Goal: Task Accomplishment & Management: Use online tool/utility

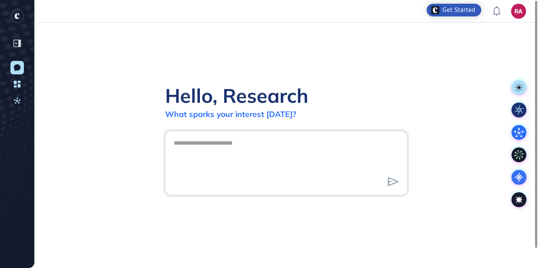
scroll to position [0, 0]
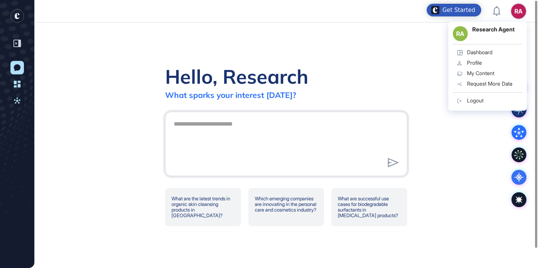
click at [426, 62] on div "Hello, Research What sparks your interest today? What are the latest trends in …" at bounding box center [286, 145] width 504 height 246
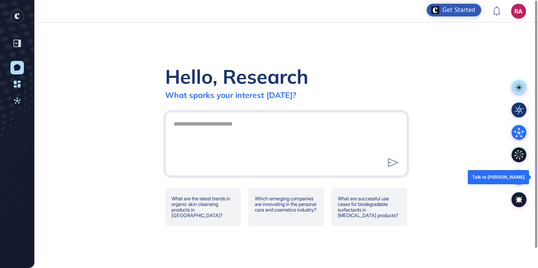
click at [517, 175] on g at bounding box center [519, 177] width 15 height 15
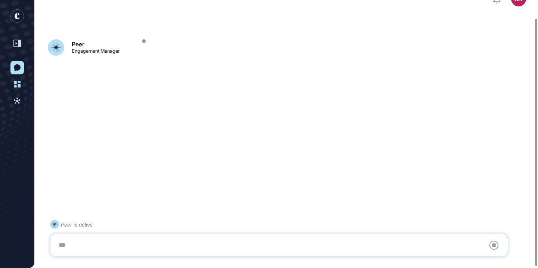
scroll to position [21, 0]
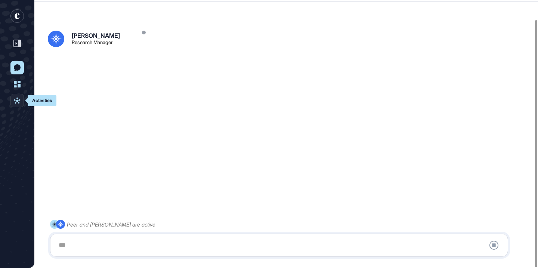
click at [24, 100] on link "Activities" at bounding box center [16, 100] width 13 height 13
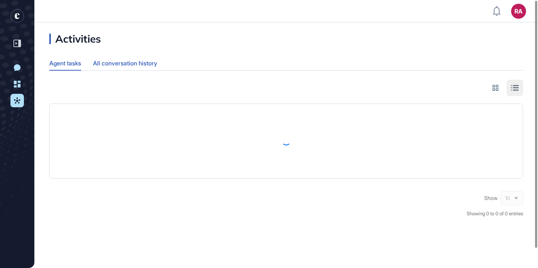
click at [146, 65] on div "All conversation history" at bounding box center [125, 63] width 64 height 15
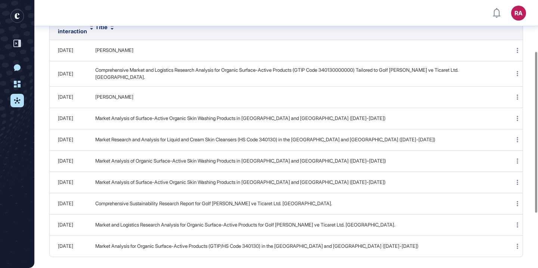
scroll to position [93, 0]
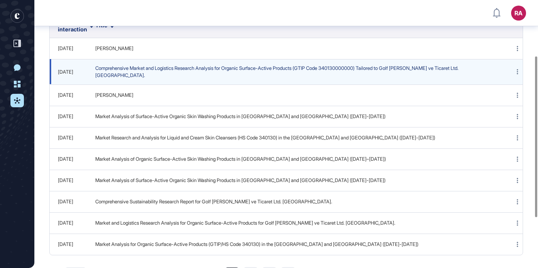
click at [193, 79] on span "Comprehensive Market and Logistics Research Analysis for Organic Surface-Active…" at bounding box center [295, 72] width 401 height 15
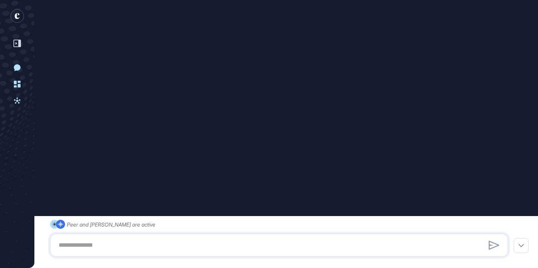
scroll to position [517, 0]
type input "**********"
type input "*"
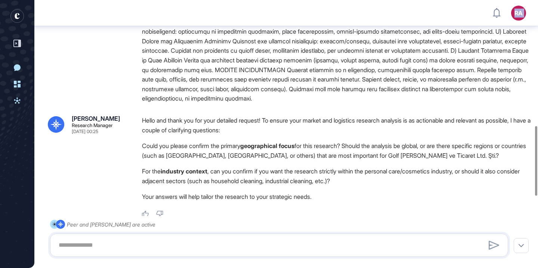
scroll to position [483, 0]
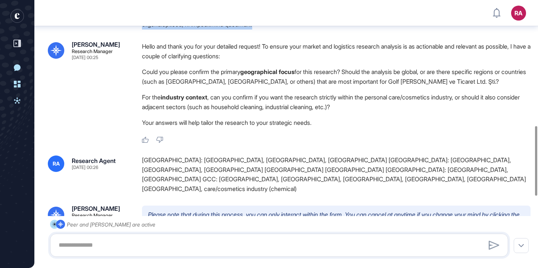
drag, startPoint x: 142, startPoint y: 70, endPoint x: 531, endPoint y: 52, distance: 389.6
click at [531, 52] on div "Reese Research Manager Sep 30, 2025 00:13 Hello! I'm Reese, here to help you wi…" at bounding box center [286, 33] width 504 height 979
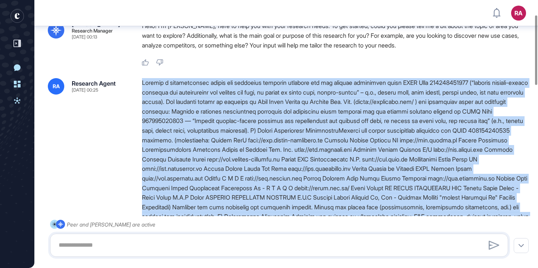
scroll to position [25, 0]
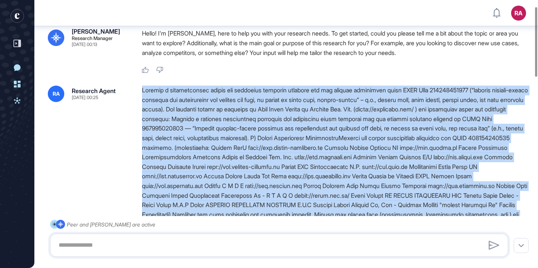
copy div "Conduct a comprehensive market and logistics research analysis for the product …"
click at [15, 68] on icon at bounding box center [17, 67] width 7 height 7
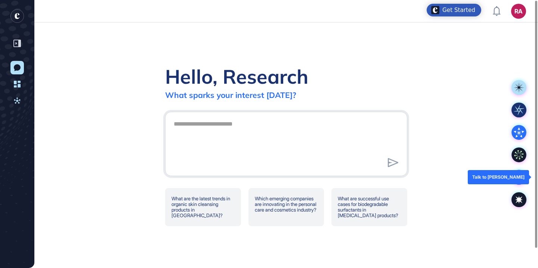
click at [516, 178] on icon at bounding box center [519, 177] width 15 height 15
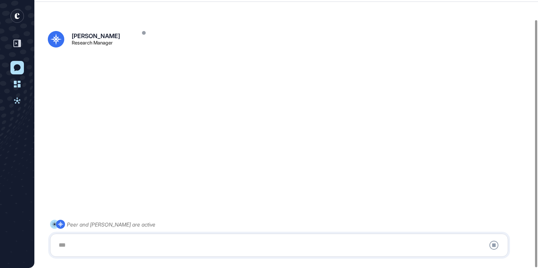
scroll to position [21, 0]
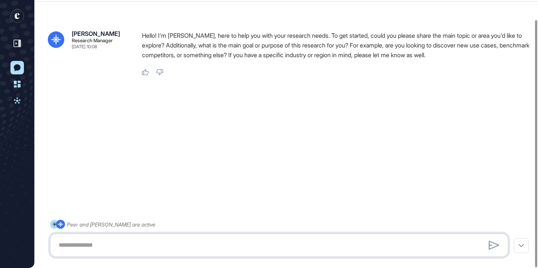
click at [189, 246] on textarea at bounding box center [279, 245] width 450 height 15
paste textarea "**********"
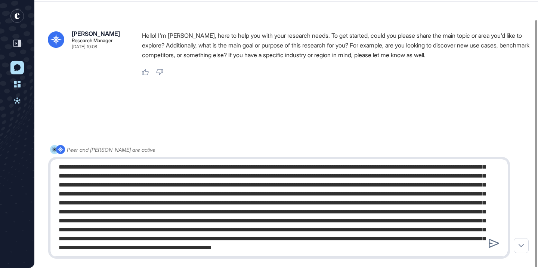
scroll to position [0, 0]
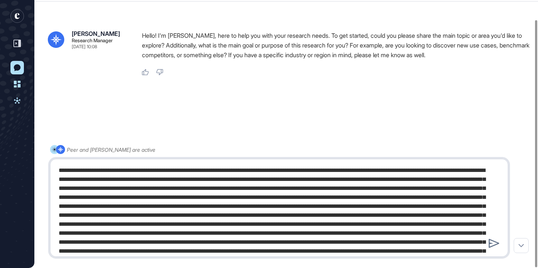
type textarea "**********"
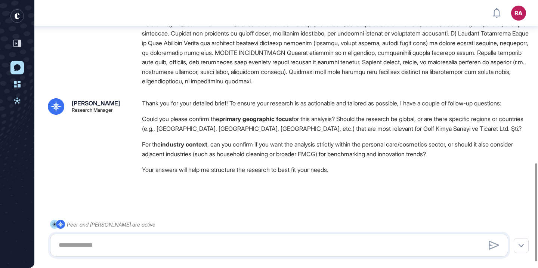
scroll to position [461, 0]
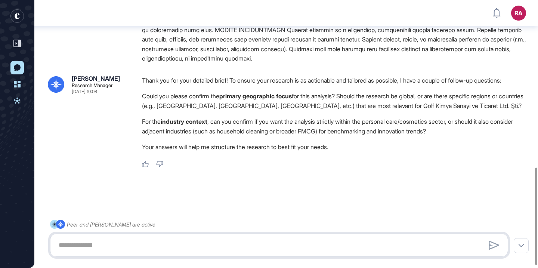
click at [213, 246] on textarea at bounding box center [279, 245] width 450 height 15
drag, startPoint x: 379, startPoint y: 129, endPoint x: 465, endPoint y: 130, distance: 86.0
click at [465, 130] on li "For the industry context , can you confirm if you want the analysis strictly wi…" at bounding box center [336, 126] width 389 height 19
copy li "personal care/cosmetics sector"
click at [153, 247] on textarea "*******" at bounding box center [279, 245] width 450 height 15
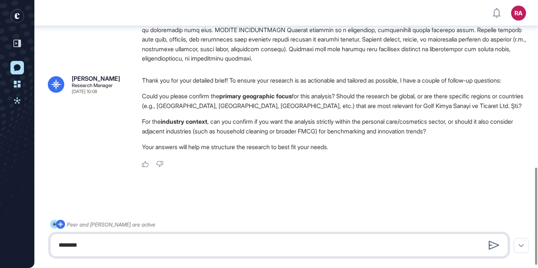
paste textarea "**********"
click at [150, 245] on textarea "**********" at bounding box center [279, 245] width 450 height 15
click at [250, 246] on textarea "**********" at bounding box center [279, 245] width 450 height 15
type textarea "**********"
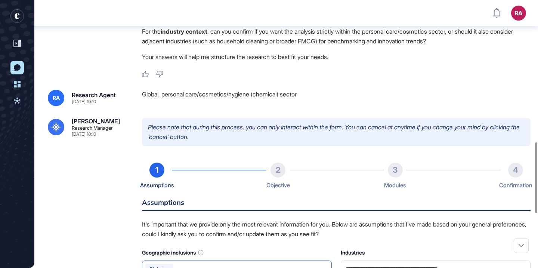
scroll to position [746, 0]
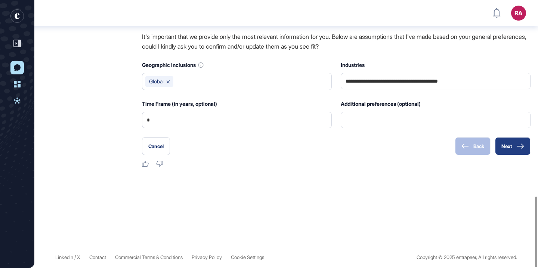
click at [519, 150] on button "Next" at bounding box center [513, 146] width 36 height 18
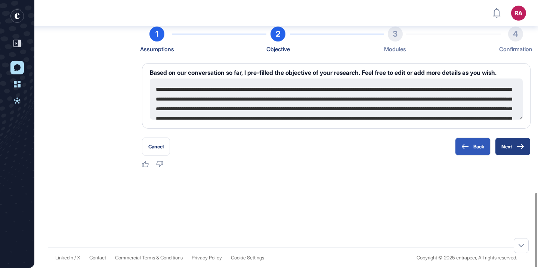
click at [519, 150] on button "Next" at bounding box center [513, 147] width 36 height 18
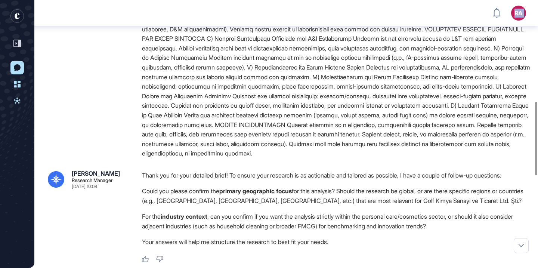
scroll to position [328, 0]
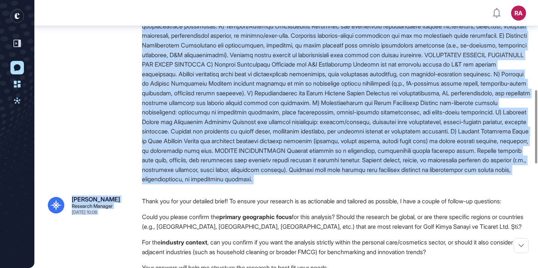
drag, startPoint x: 141, startPoint y: 111, endPoint x: 455, endPoint y: 213, distance: 329.7
click at [455, 213] on div "RA Research Agent Sep 30, 2025 10:08 Reese Research Manager Sep 30, 2025 10:08 …" at bounding box center [286, 35] width 477 height 506
copy div "Conduct a comprehensive market and logistics research analysis for the product …"
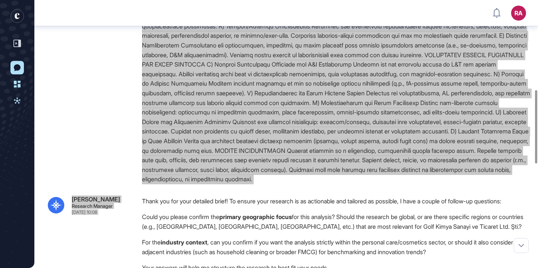
drag, startPoint x: 314, startPoint y: 84, endPoint x: 363, endPoint y: 0, distance: 96.9
click at [0, 0] on div "RA Dashboard Profile My Content Request More Data New Conversation Dashboard Ac…" at bounding box center [269, 151] width 538 height 958
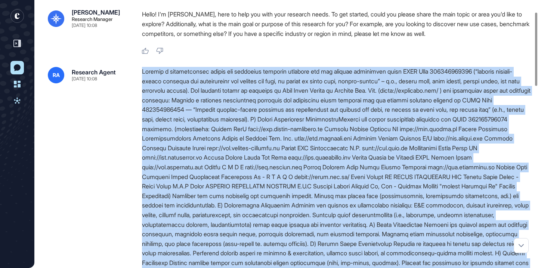
scroll to position [43, 0]
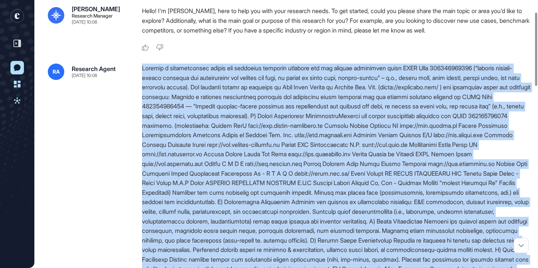
click at [269, 115] on div at bounding box center [336, 265] width 389 height 402
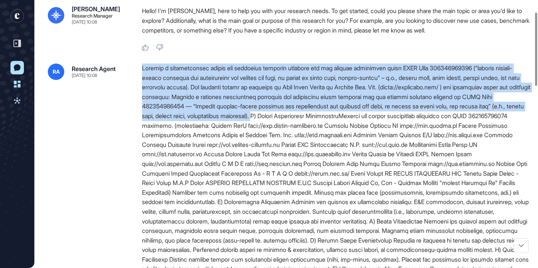
drag, startPoint x: 376, startPoint y: 117, endPoint x: 138, endPoint y: 71, distance: 242.5
click at [138, 71] on div "RA Research Agent Sep 30, 2025 10:08" at bounding box center [286, 265] width 477 height 402
copy div "Conduct a comprehensive market and logistics research analysis for the product …"
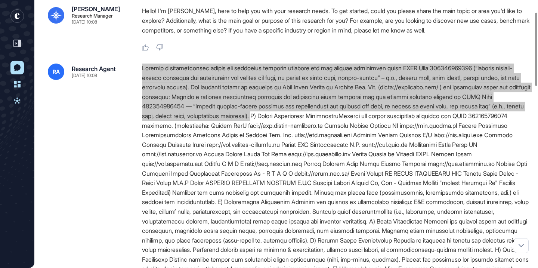
drag, startPoint x: 195, startPoint y: 87, endPoint x: 411, endPoint y: 0, distance: 233.2
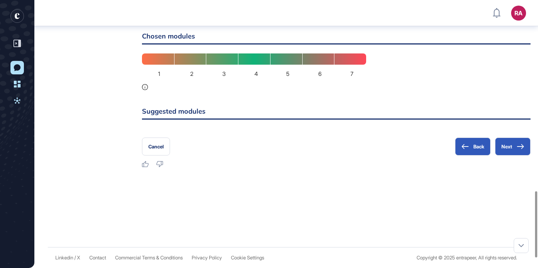
scroll to position [808, 0]
click at [470, 149] on button "Back" at bounding box center [473, 147] width 36 height 18
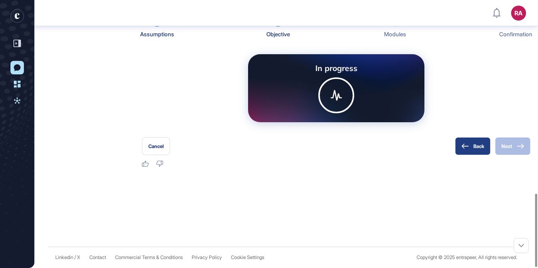
click at [470, 149] on button "Back" at bounding box center [473, 146] width 36 height 18
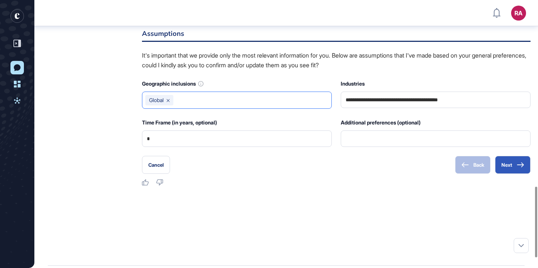
click at [167, 105] on div "Global" at bounding box center [159, 100] width 28 height 10
click at [170, 102] on icon at bounding box center [168, 100] width 3 height 3
click at [172, 105] on input "text" at bounding box center [236, 100] width 183 height 10
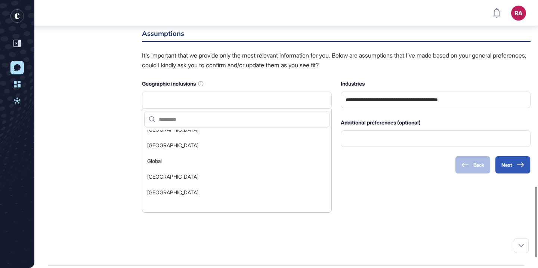
scroll to position [3787, 0]
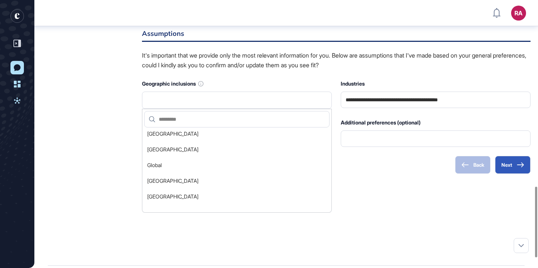
click at [205, 172] on li "Global" at bounding box center [235, 165] width 182 height 14
click at [412, 186] on div "Please note that during this process, you can only interact within the form. Yo…" at bounding box center [336, 67] width 389 height 237
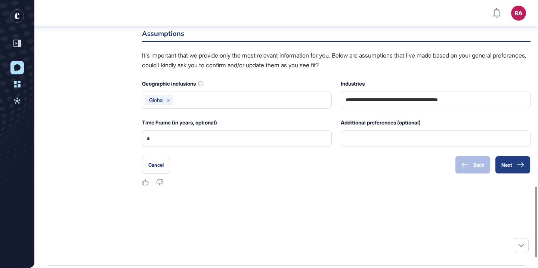
click at [518, 167] on icon at bounding box center [520, 164] width 7 height 5
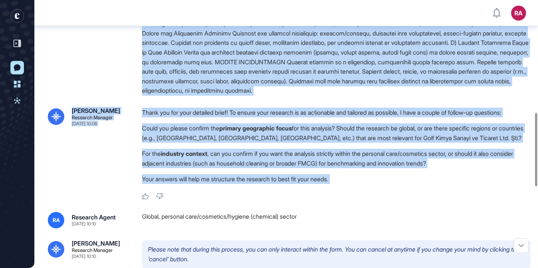
scroll to position [417, 0]
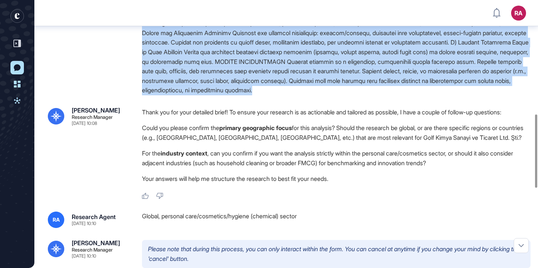
drag, startPoint x: 142, startPoint y: 111, endPoint x: 446, endPoint y: 115, distance: 304.0
copy div "Conduct a comprehensive market and logistics research analysis for the product …"
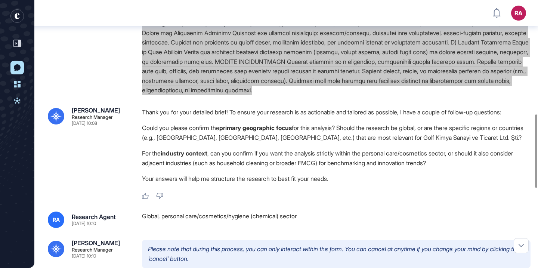
drag, startPoint x: 310, startPoint y: 61, endPoint x: 393, endPoint y: 0, distance: 102.7
click at [0, 0] on div "RA Dashboard Profile My Content Request More Data New Conversation Dashboard Ac…" at bounding box center [269, 62] width 538 height 958
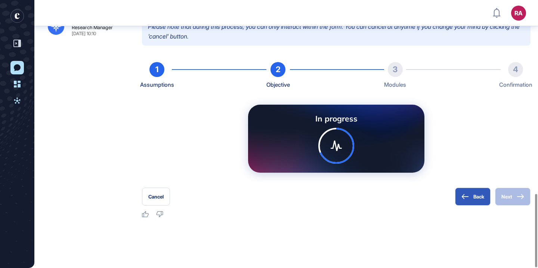
scroll to position [709, 0]
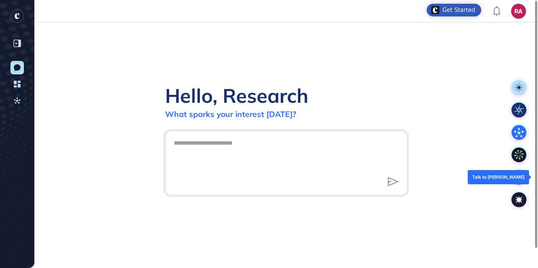
click at [522, 177] on icon at bounding box center [519, 177] width 10 height 10
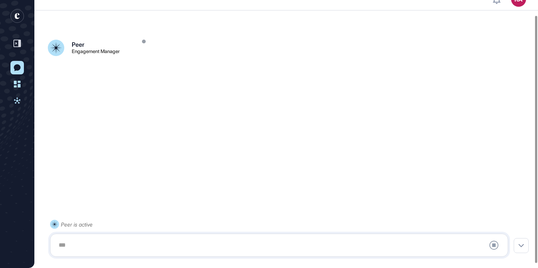
scroll to position [21, 0]
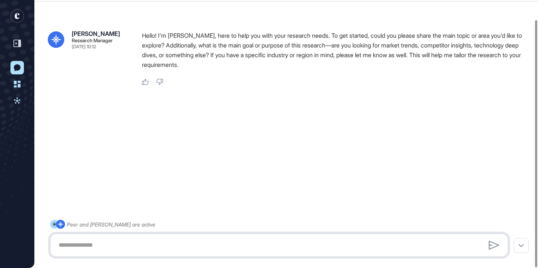
click at [253, 247] on textarea at bounding box center [279, 245] width 450 height 15
paste textarea "**********"
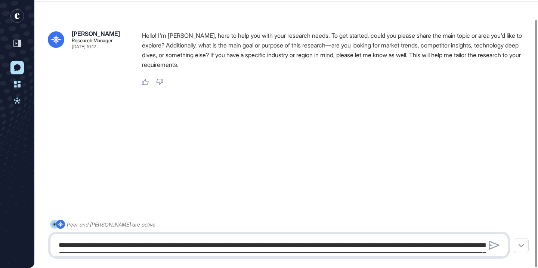
scroll to position [782, 0]
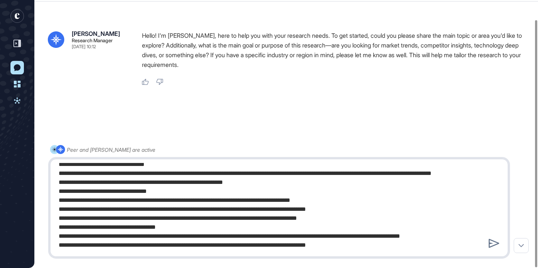
type textarea "**********"
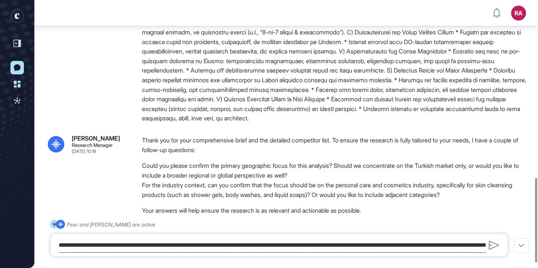
scroll to position [562, 0]
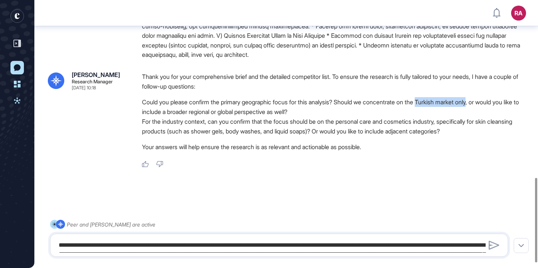
drag, startPoint x: 434, startPoint y: 119, endPoint x: 489, endPoint y: 119, distance: 54.6
click at [489, 117] on li "Could you please confirm the primary geographic focus for this analysis? Should…" at bounding box center [336, 106] width 389 height 19
copy li "Turkish market only"
click at [197, 246] on textarea at bounding box center [279, 245] width 450 height 15
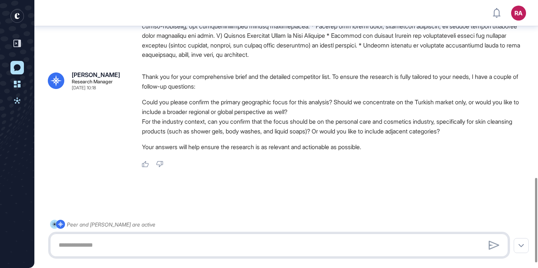
paste textarea "**********"
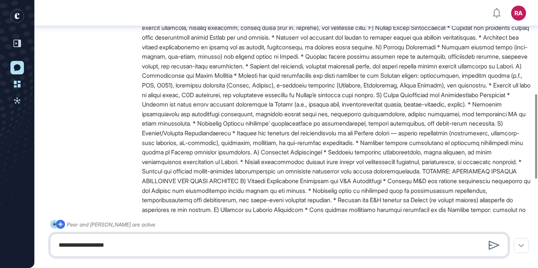
scroll to position [577, 0]
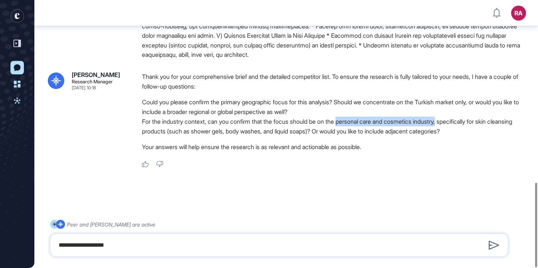
drag, startPoint x: 348, startPoint y: 122, endPoint x: 453, endPoint y: 122, distance: 105.1
click at [453, 122] on li "For the industry context, can you confirm that the focus should be on the perso…" at bounding box center [336, 126] width 389 height 19
click at [211, 248] on textarea "**********" at bounding box center [279, 245] width 450 height 15
paste textarea "**********"
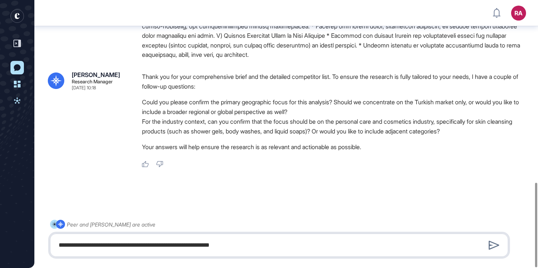
type textarea "**********"
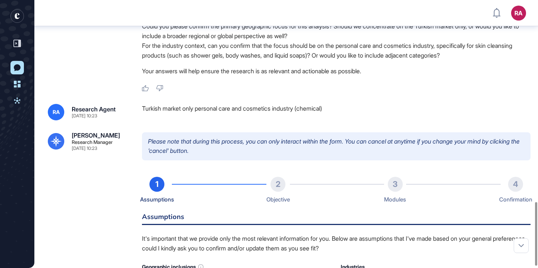
scroll to position [848, 0]
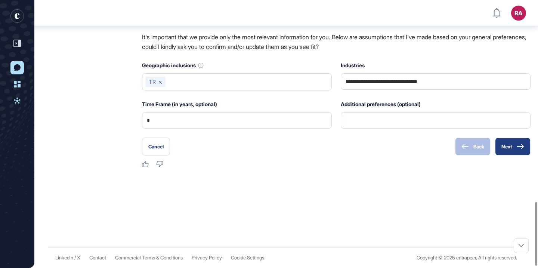
click at [514, 149] on button "Next" at bounding box center [513, 147] width 36 height 18
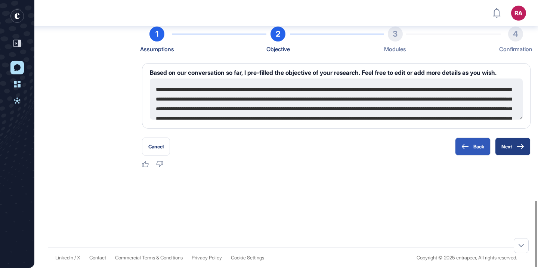
scroll to position [804, 0]
click at [514, 149] on button "Next" at bounding box center [513, 147] width 36 height 18
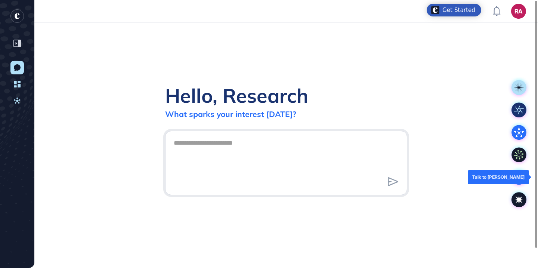
click at [519, 174] on icon at bounding box center [519, 177] width 10 height 10
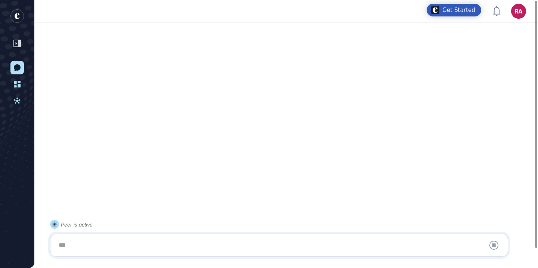
click at [245, 246] on div at bounding box center [279, 245] width 450 height 15
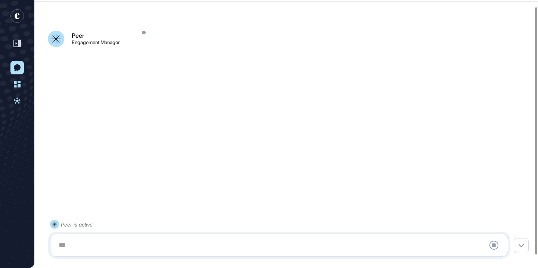
scroll to position [21, 0]
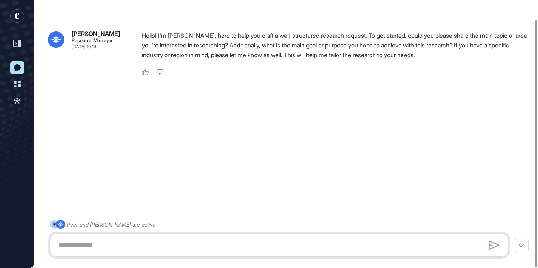
click at [176, 246] on textarea at bounding box center [279, 245] width 450 height 15
paste textarea "**********"
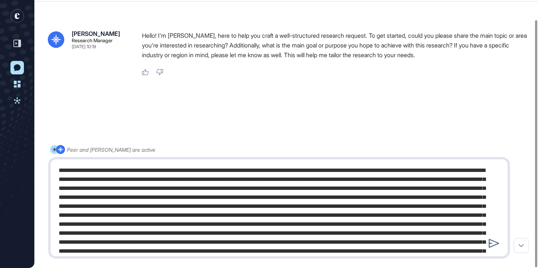
scroll to position [271, 0]
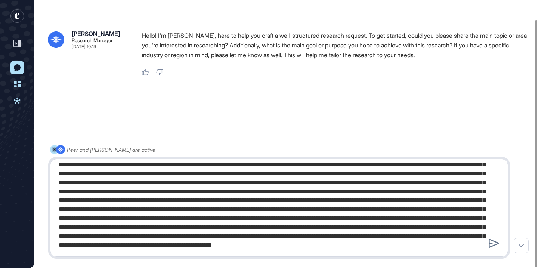
type textarea "**********"
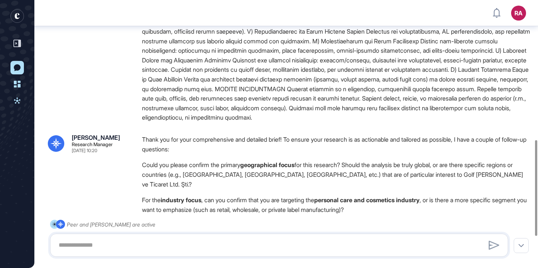
scroll to position [471, 0]
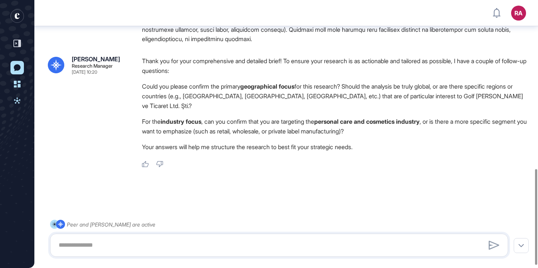
click at [241, 255] on div at bounding box center [279, 245] width 458 height 23
click at [233, 243] on textarea at bounding box center [279, 245] width 450 height 15
click at [243, 244] on textarea at bounding box center [279, 245] width 450 height 15
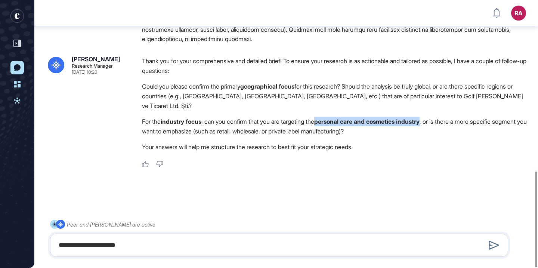
drag, startPoint x: 326, startPoint y: 122, endPoint x: 438, endPoint y: 125, distance: 111.4
click at [438, 125] on li "For the industry focus , can you confirm that you are targeting the personal ca…" at bounding box center [336, 126] width 389 height 19
copy li "personal care and cosmetics industry"
click at [235, 242] on textarea "**********" at bounding box center [279, 245] width 450 height 15
paste textarea "**********"
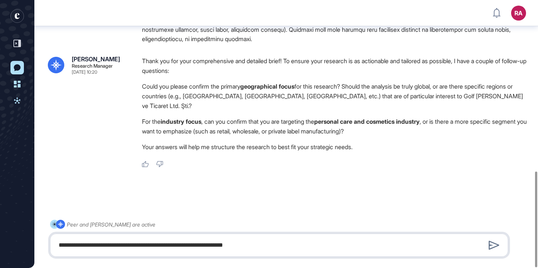
type textarea "**********"
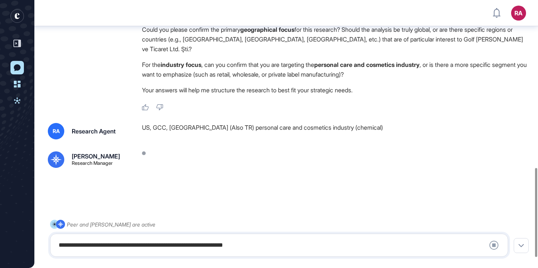
scroll to position [535, 0]
drag, startPoint x: 220, startPoint y: 128, endPoint x: 360, endPoint y: 131, distance: 140.2
click at [360, 130] on div "US, GCC, Europe (Also TR) personal care and cosmetics industry (chemical)" at bounding box center [336, 131] width 389 height 16
copy div "personal care and cosmetics industry (chemical)"
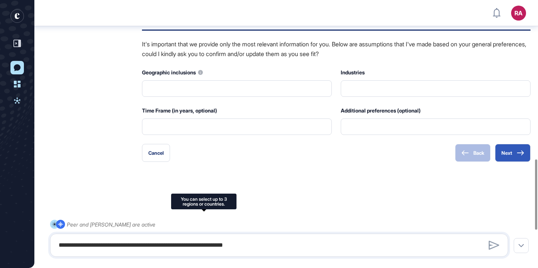
scroll to position [748, 0]
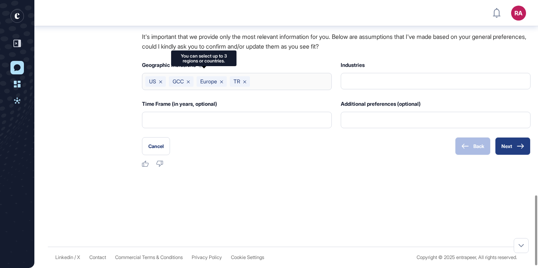
click at [519, 150] on button "Next" at bounding box center [513, 146] width 36 height 18
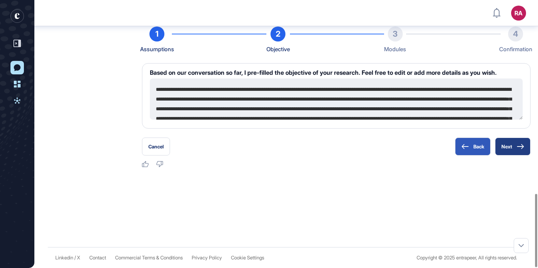
click at [520, 145] on icon at bounding box center [520, 146] width 7 height 5
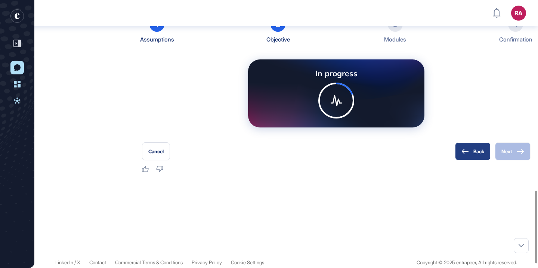
click at [462, 157] on button "Back" at bounding box center [473, 151] width 36 height 18
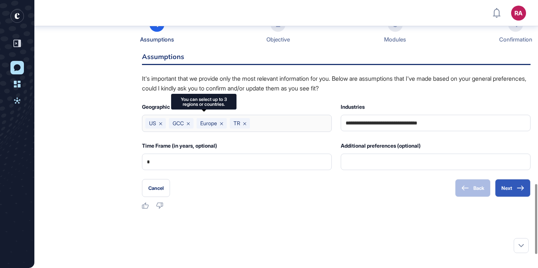
click at [245, 125] on icon at bounding box center [244, 123] width 3 height 3
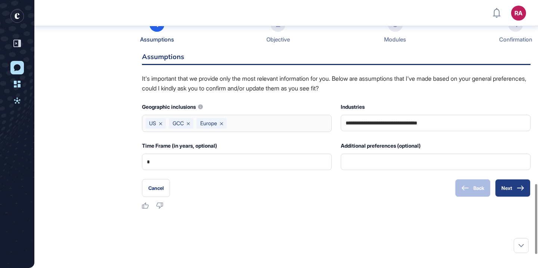
click at [514, 193] on button "Next" at bounding box center [513, 188] width 36 height 18
click at [512, 197] on button "Next" at bounding box center [513, 188] width 36 height 18
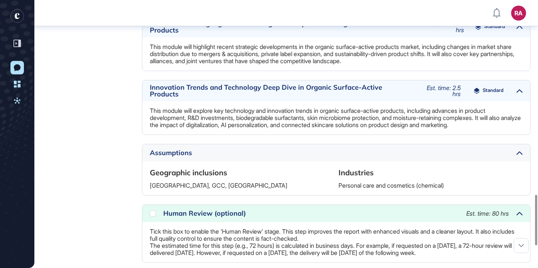
scroll to position [1048, 0]
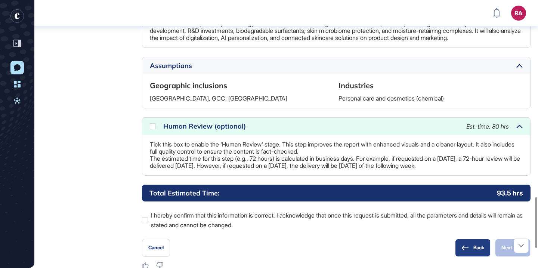
click at [467, 250] on icon at bounding box center [465, 247] width 7 height 5
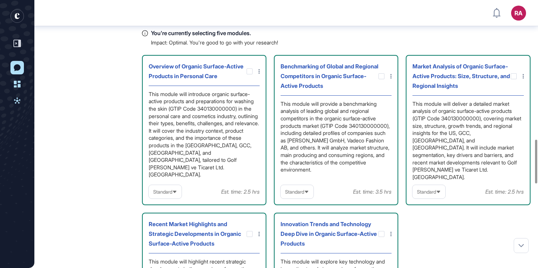
scroll to position [864, 0]
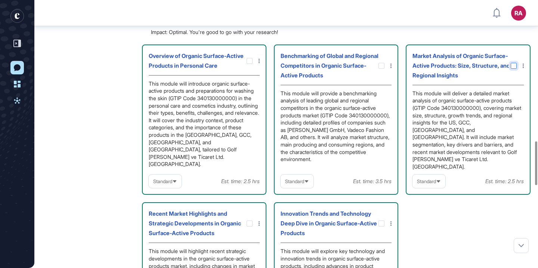
click at [0, 0] on icon at bounding box center [0, 0] width 0 height 0
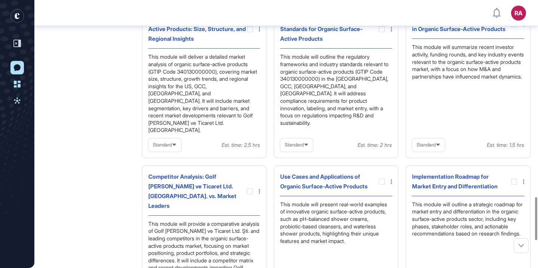
scroll to position [1225, 0]
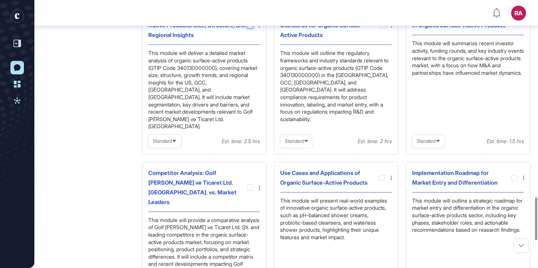
click at [250, 28] on div at bounding box center [250, 25] width 6 height 6
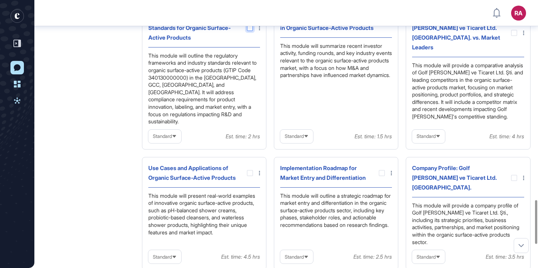
click at [249, 31] on div at bounding box center [250, 28] width 6 height 6
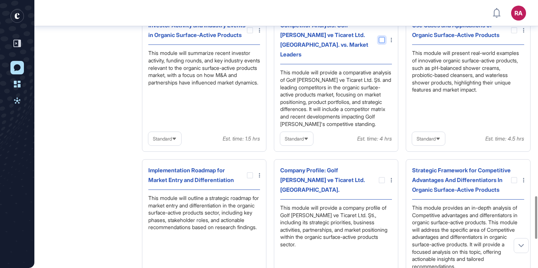
click at [384, 43] on div at bounding box center [382, 40] width 6 height 6
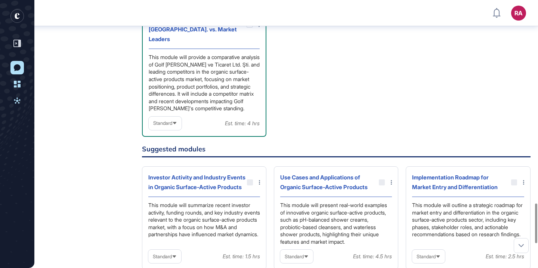
scroll to position [1374, 0]
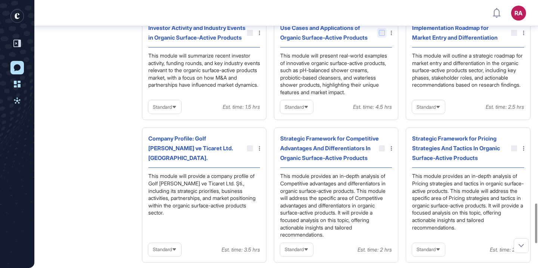
click at [379, 36] on div at bounding box center [382, 33] width 6 height 6
click at [252, 151] on div at bounding box center [250, 148] width 6 height 6
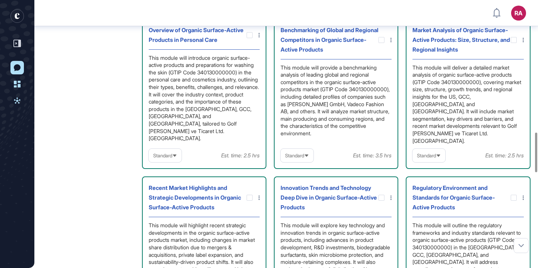
scroll to position [893, 0]
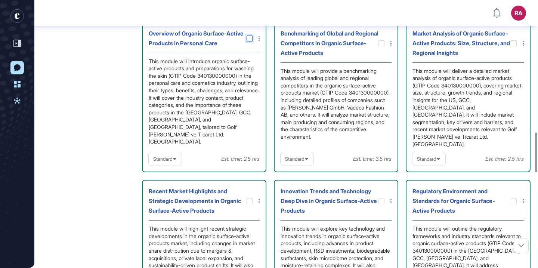
click at [0, 0] on icon at bounding box center [0, 0] width 0 height 0
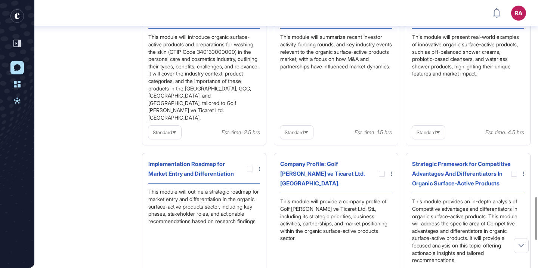
scroll to position [1240, 0]
click at [381, 174] on div at bounding box center [382, 174] width 6 height 6
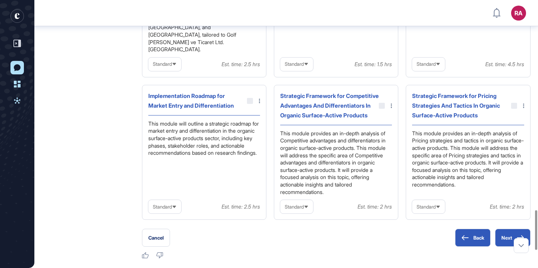
scroll to position [1462, 0]
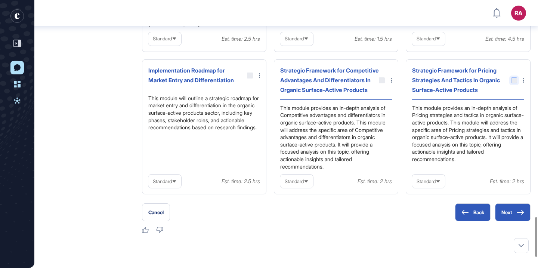
click at [514, 77] on div at bounding box center [514, 80] width 6 height 6
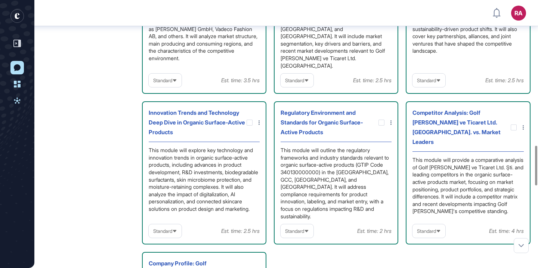
scroll to position [980, 0]
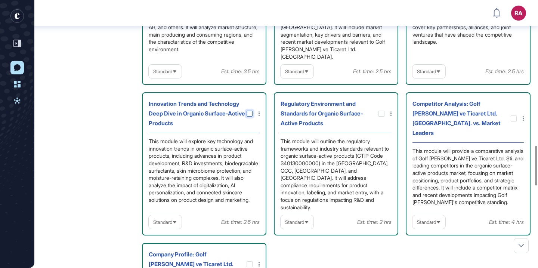
click at [0, 0] on icon at bounding box center [0, 0] width 0 height 0
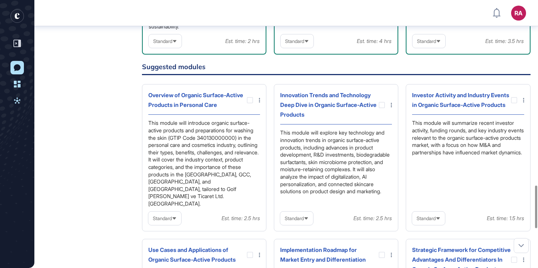
scroll to position [1132, 0]
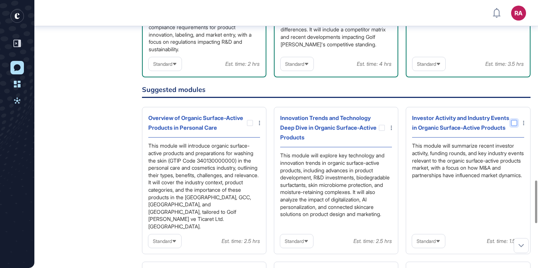
click at [514, 126] on div at bounding box center [514, 123] width 6 height 6
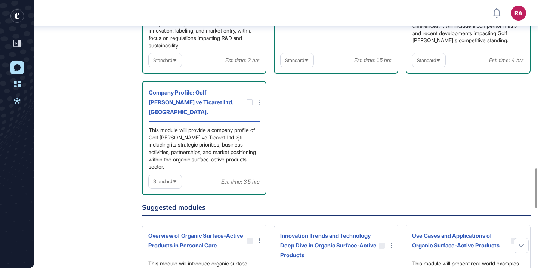
scroll to position [982, 0]
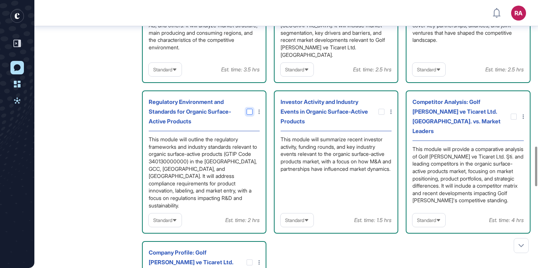
click at [249, 115] on div at bounding box center [250, 112] width 6 height 6
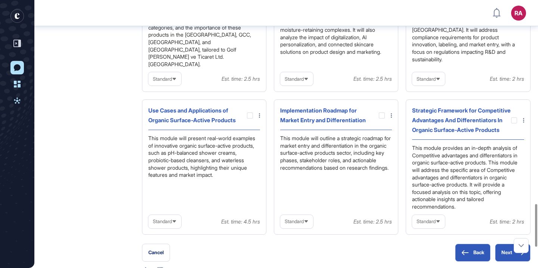
scroll to position [1294, 0]
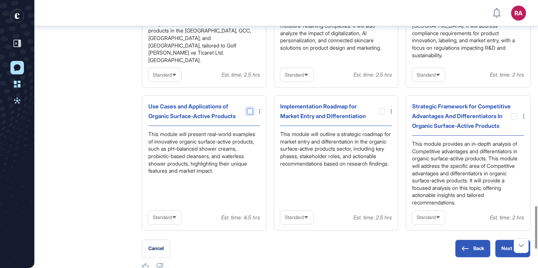
click at [252, 114] on div at bounding box center [250, 111] width 6 height 6
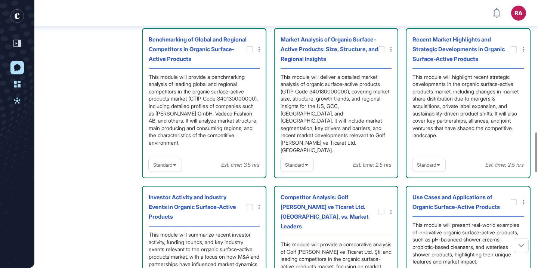
scroll to position [842, 0]
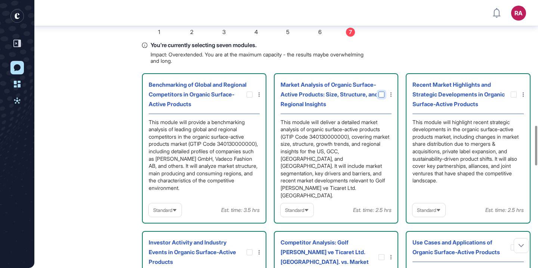
click at [382, 98] on div at bounding box center [382, 95] width 6 height 6
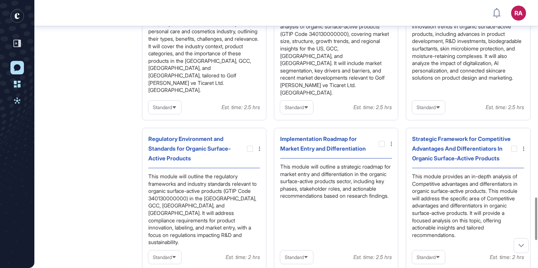
scroll to position [1239, 0]
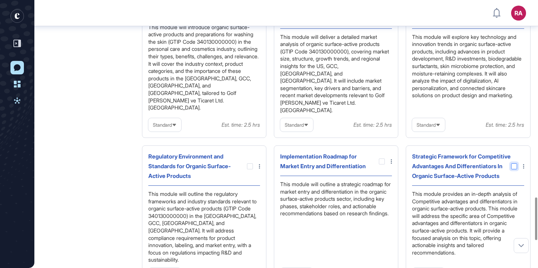
click at [514, 169] on div at bounding box center [514, 166] width 6 height 6
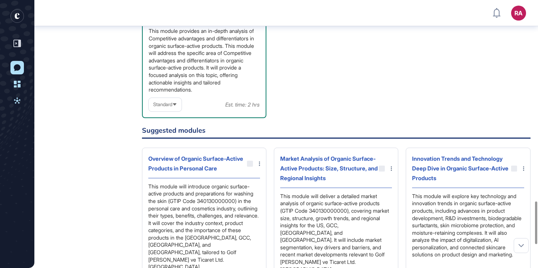
scroll to position [1398, 0]
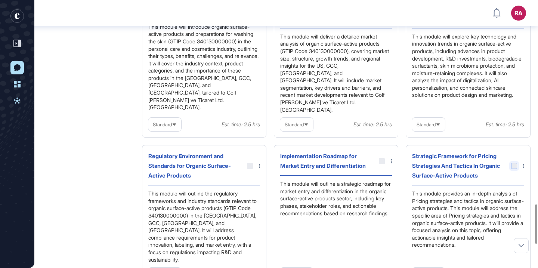
click at [511, 169] on div at bounding box center [514, 166] width 6 height 6
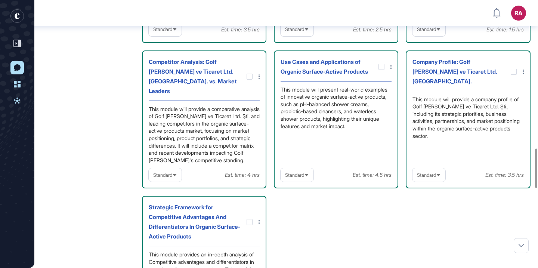
scroll to position [1015, 0]
click at [0, 0] on icon at bounding box center [0, 0] width 0 height 0
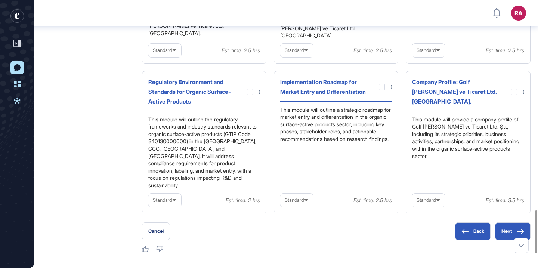
scroll to position [1319, 0]
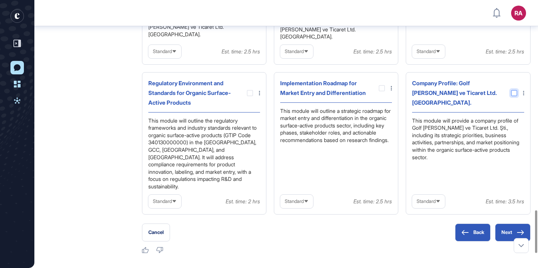
click at [517, 96] on div at bounding box center [514, 93] width 6 height 6
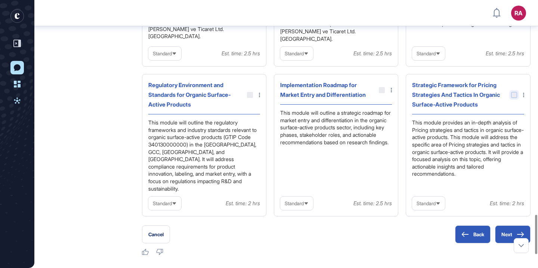
click at [513, 98] on div at bounding box center [514, 95] width 6 height 6
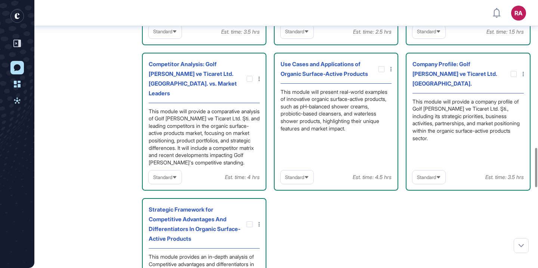
scroll to position [1013, 0]
click at [0, 0] on icon at bounding box center [0, 0] width 0 height 0
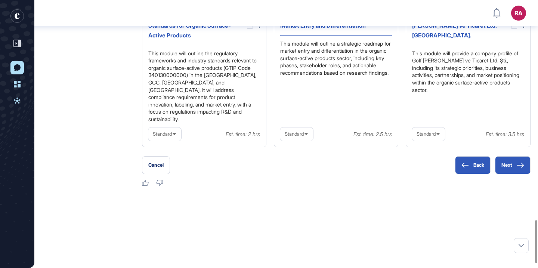
scroll to position [1363, 0]
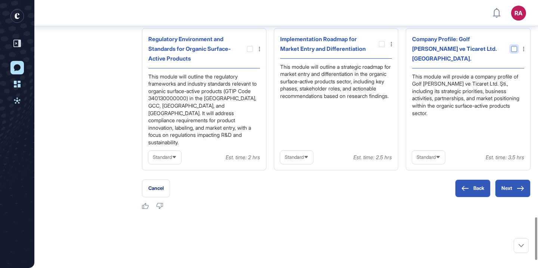
click at [514, 52] on div at bounding box center [514, 49] width 6 height 6
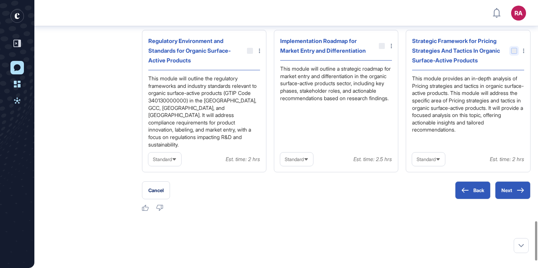
click at [514, 54] on div at bounding box center [514, 51] width 6 height 6
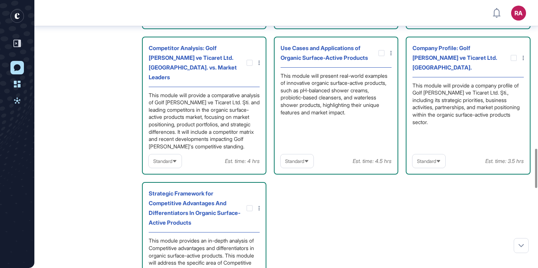
scroll to position [1016, 0]
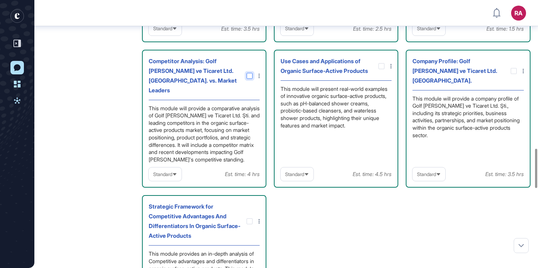
click at [0, 0] on icon at bounding box center [0, 0] width 0 height 0
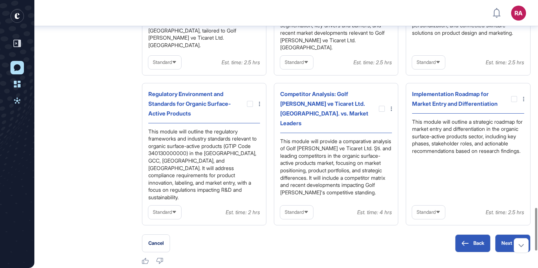
scroll to position [1309, 0]
click at [381, 111] on div at bounding box center [382, 108] width 6 height 6
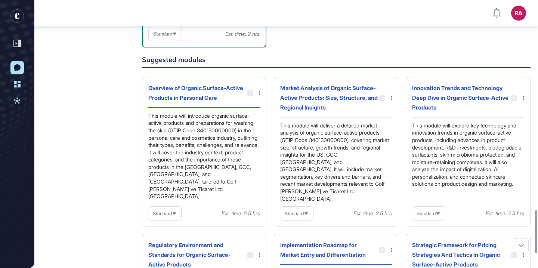
scroll to position [1459, 0]
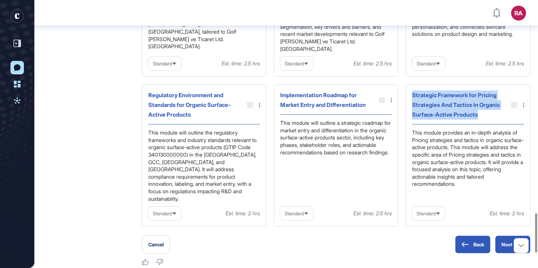
drag, startPoint x: 480, startPoint y: 124, endPoint x: 409, endPoint y: 102, distance: 74.6
click at [409, 102] on div "Strategic Framework for Pricing Strategies And Tactics In Organic Surface-Activ…" at bounding box center [468, 155] width 124 height 142
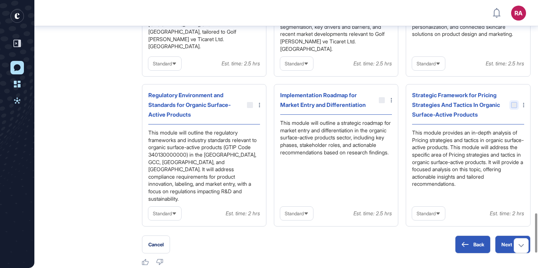
click at [515, 108] on div at bounding box center [514, 105] width 6 height 6
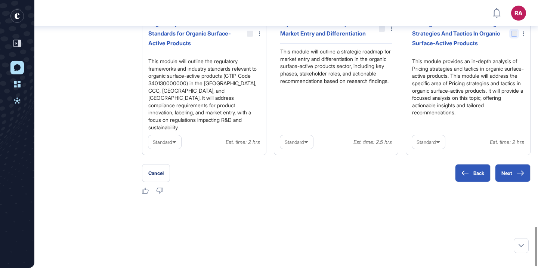
scroll to position [1559, 0]
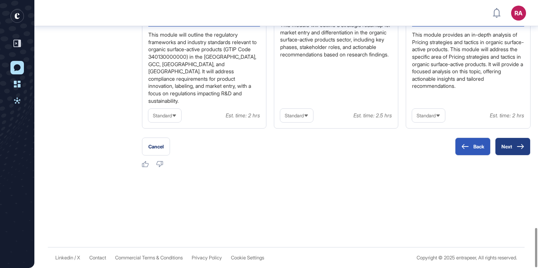
click at [514, 147] on button "Next" at bounding box center [513, 147] width 36 height 18
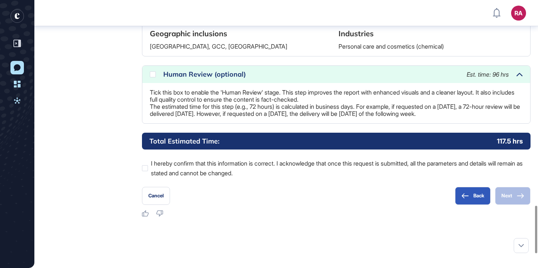
scroll to position [1227, 0]
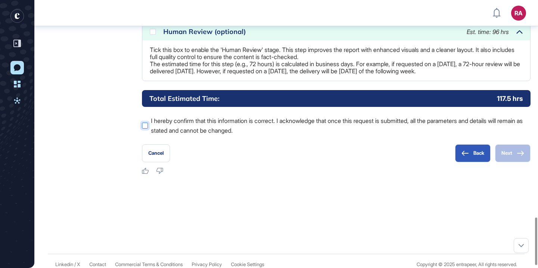
click at [145, 129] on div at bounding box center [145, 126] width 6 height 6
click at [520, 162] on button "Next" at bounding box center [513, 153] width 36 height 18
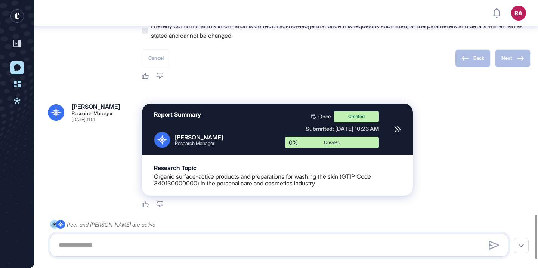
scroll to position [1322, 0]
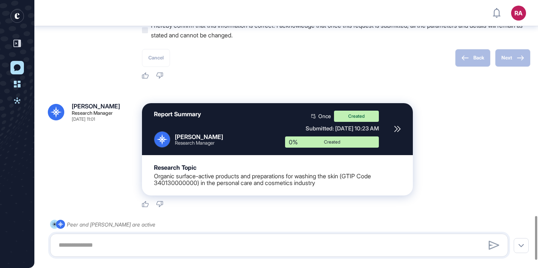
click at [16, 67] on icon at bounding box center [17, 67] width 7 height 7
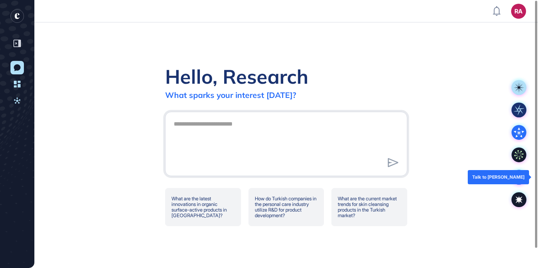
click at [522, 178] on icon at bounding box center [519, 177] width 15 height 15
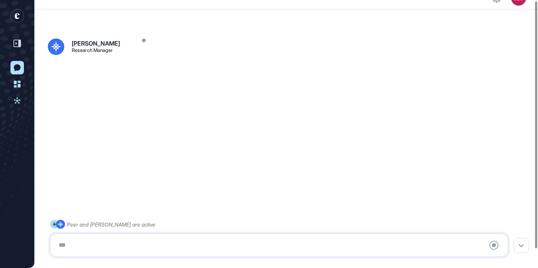
scroll to position [21, 0]
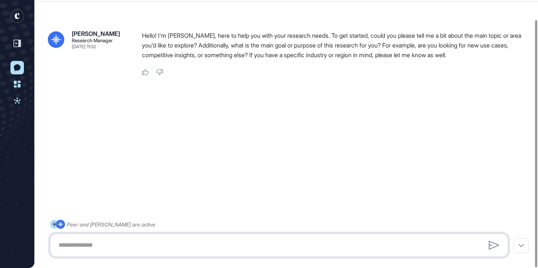
click at [136, 242] on textarea at bounding box center [279, 245] width 450 height 15
paste textarea "**********"
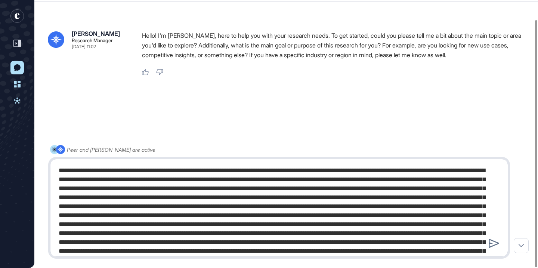
type textarea "**********"
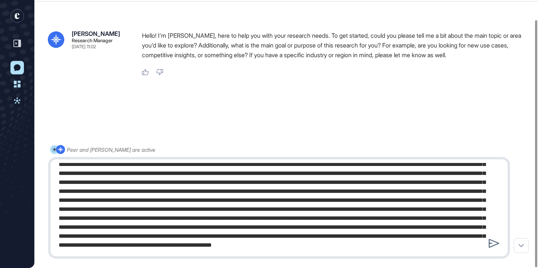
scroll to position [275, 0]
click at [493, 242] on icon at bounding box center [494, 243] width 11 height 9
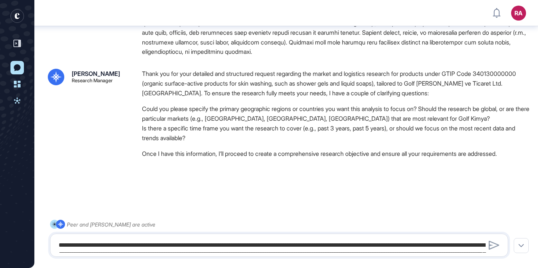
scroll to position [475, 0]
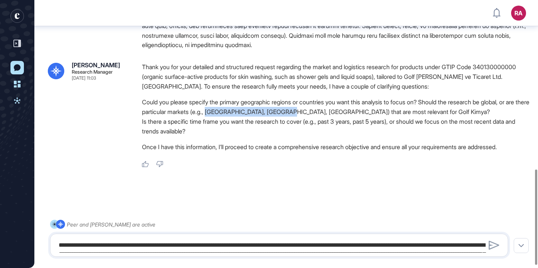
drag, startPoint x: 245, startPoint y: 119, endPoint x: 330, endPoint y: 118, distance: 86.0
click at [330, 117] on li "Could you please specify the primary geographic regions or countries you want t…" at bounding box center [336, 106] width 389 height 19
click at [167, 245] on textarea at bounding box center [279, 245] width 450 height 15
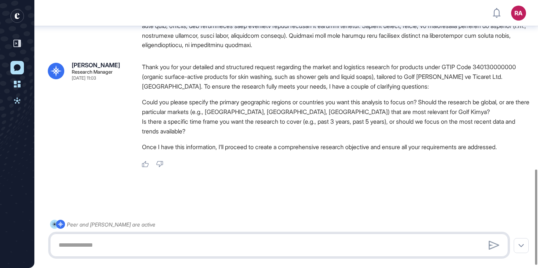
paste textarea "**********"
type textarea "**********"
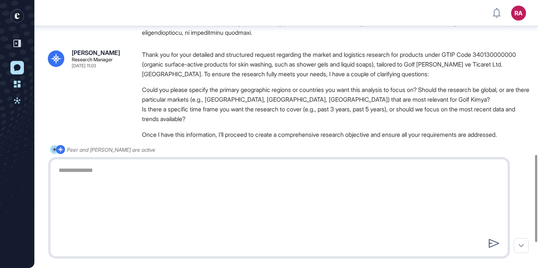
scroll to position [0, 0]
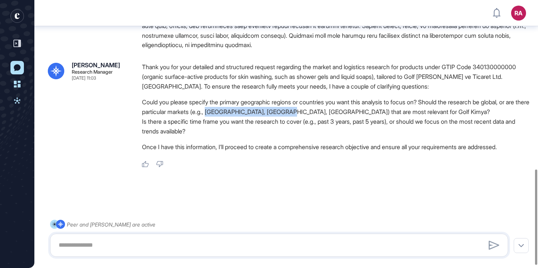
drag, startPoint x: 245, startPoint y: 119, endPoint x: 329, endPoint y: 119, distance: 84.1
click at [329, 117] on li "Could you please specify the primary geographic regions or countries you want t…" at bounding box center [336, 106] width 389 height 19
copy li "Europe, MENA, North America"
click at [146, 242] on textarea at bounding box center [279, 245] width 450 height 15
paste textarea "**********"
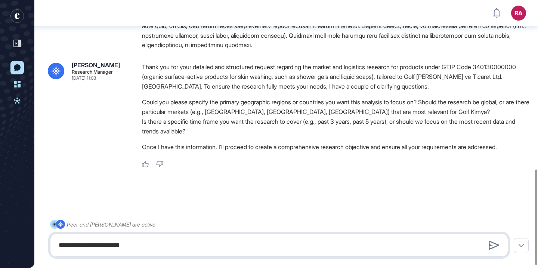
click at [92, 246] on textarea "**********" at bounding box center [279, 245] width 450 height 15
click at [153, 247] on textarea "**********" at bounding box center [279, 245] width 450 height 15
click at [102, 246] on textarea "**********" at bounding box center [279, 245] width 450 height 15
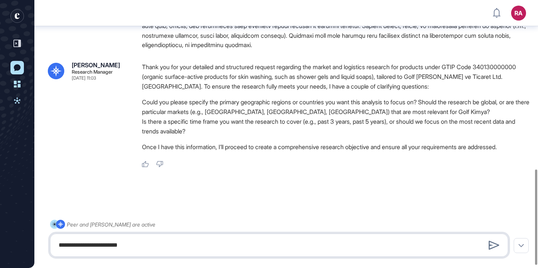
click at [149, 245] on textarea "**********" at bounding box center [279, 245] width 450 height 15
click at [252, 245] on textarea "**********" at bounding box center [279, 245] width 450 height 15
type textarea "**********"
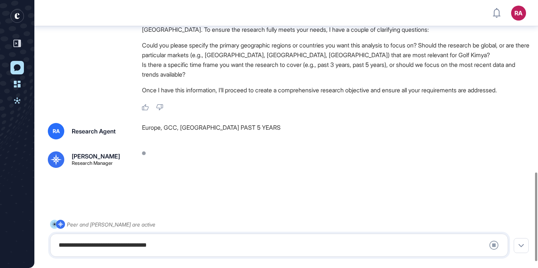
scroll to position [538, 0]
click at [260, 129] on div "Europe, GCC, North America PAST 5 YEARS" at bounding box center [336, 131] width 389 height 16
click at [236, 132] on div "Europe, GCC, North America PAST 5 YEARS" at bounding box center [336, 131] width 389 height 16
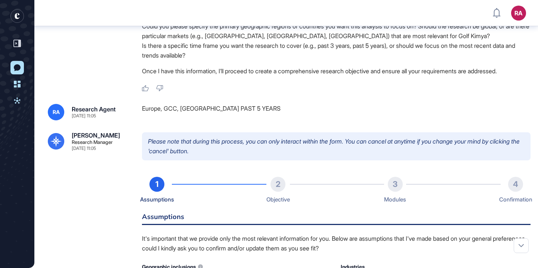
scroll to position [753, 0]
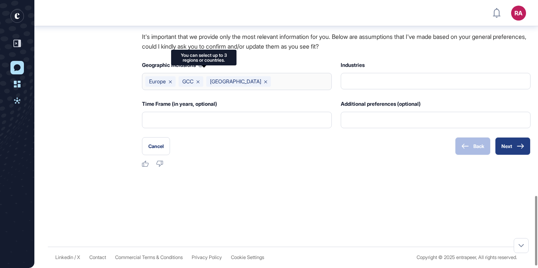
click at [522, 149] on icon at bounding box center [520, 146] width 7 height 5
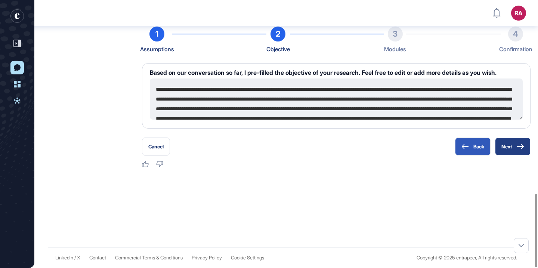
scroll to position [708, 0]
click at [510, 144] on button "Next" at bounding box center [513, 147] width 36 height 18
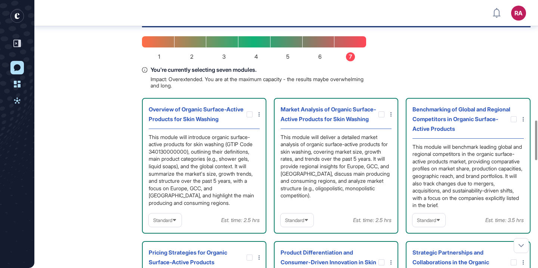
scroll to position [812, 0]
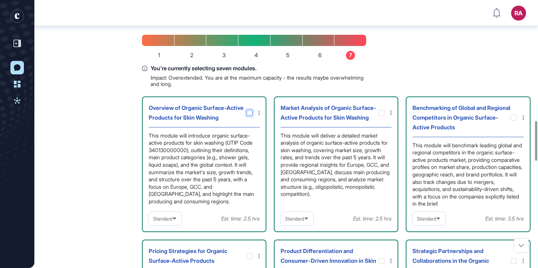
click at [0, 0] on icon at bounding box center [0, 0] width 0 height 0
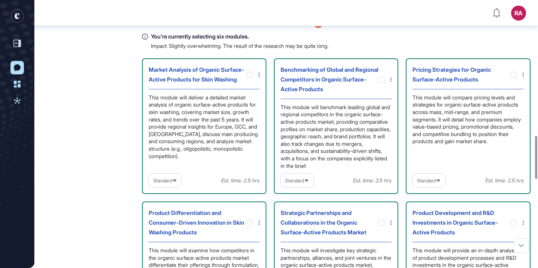
scroll to position [845, 0]
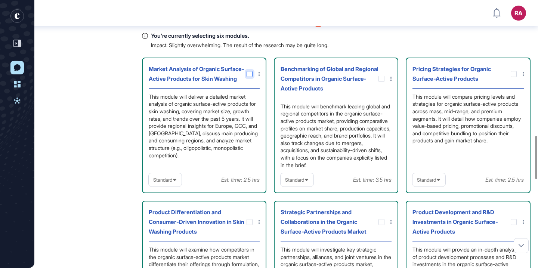
click at [0, 0] on icon at bounding box center [0, 0] width 0 height 0
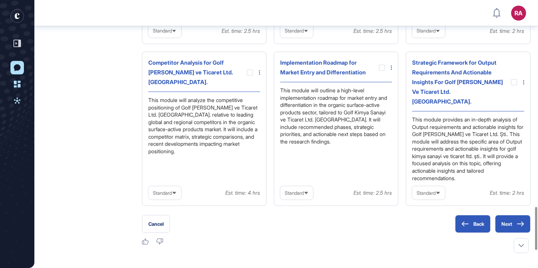
scroll to position [1288, 0]
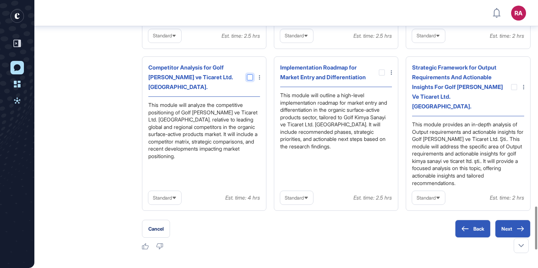
click at [249, 80] on div at bounding box center [250, 77] width 6 height 6
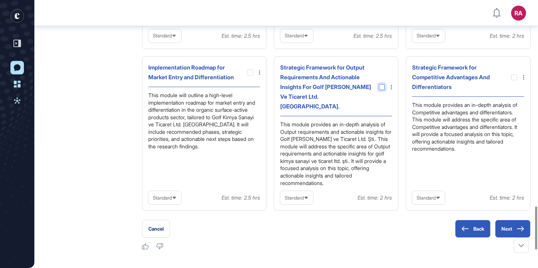
click at [381, 90] on div at bounding box center [382, 87] width 6 height 6
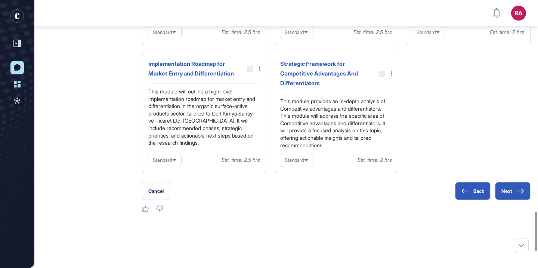
scroll to position [1495, 0]
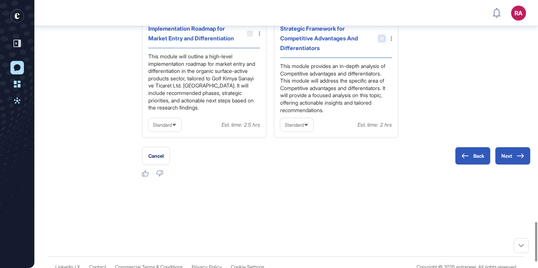
click at [384, 41] on div at bounding box center [382, 39] width 6 height 6
click at [382, 41] on div at bounding box center [382, 39] width 6 height 6
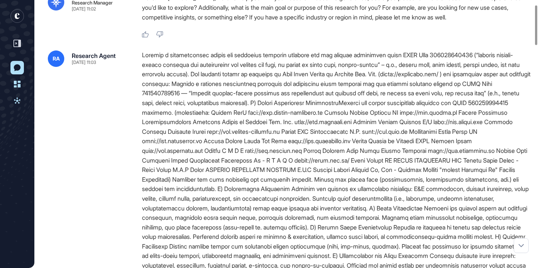
scroll to position [0, 0]
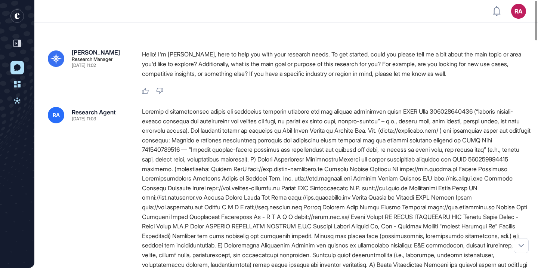
click at [17, 69] on icon at bounding box center [17, 67] width 7 height 7
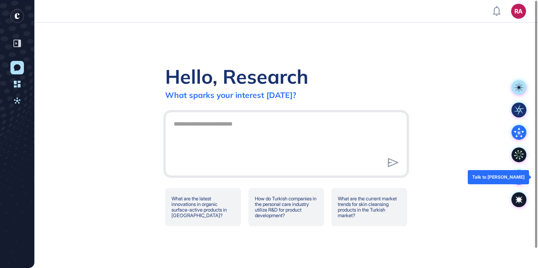
click at [521, 179] on icon at bounding box center [519, 177] width 15 height 15
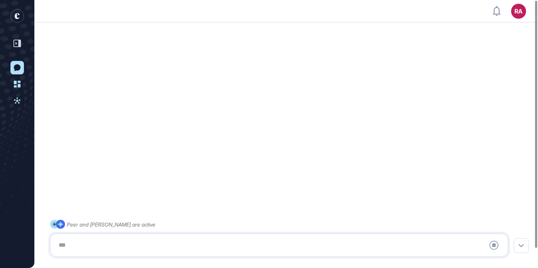
click at [221, 245] on div at bounding box center [279, 245] width 450 height 15
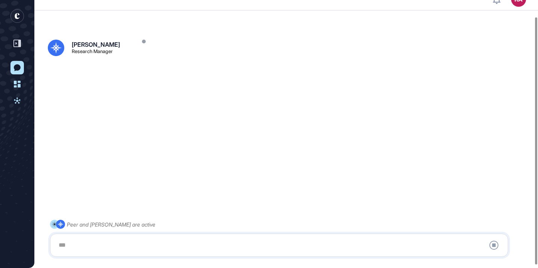
scroll to position [21, 0]
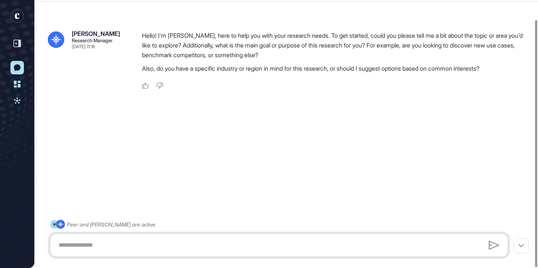
click at [187, 243] on textarea at bounding box center [279, 245] width 450 height 15
paste textarea "**********"
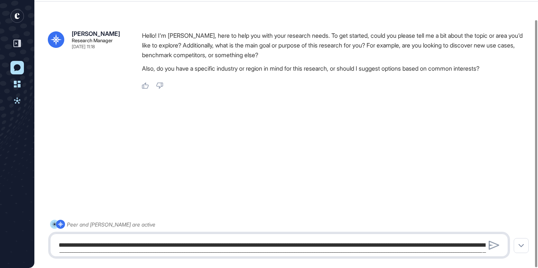
scroll to position [729, 0]
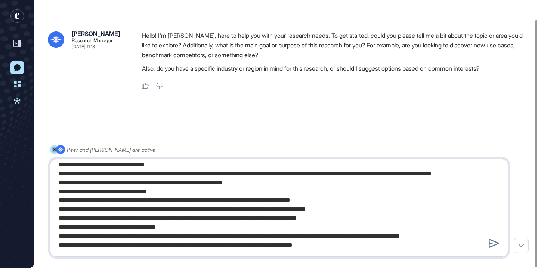
type textarea "**********"
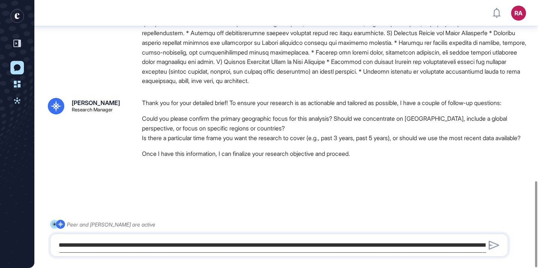
scroll to position [565, 0]
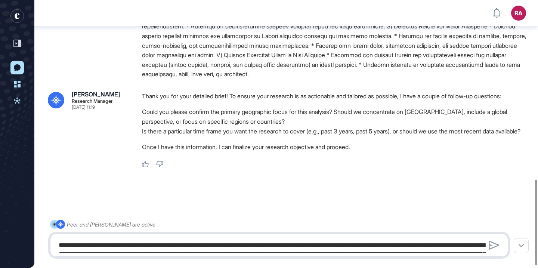
click at [207, 244] on textarea at bounding box center [279, 245] width 450 height 15
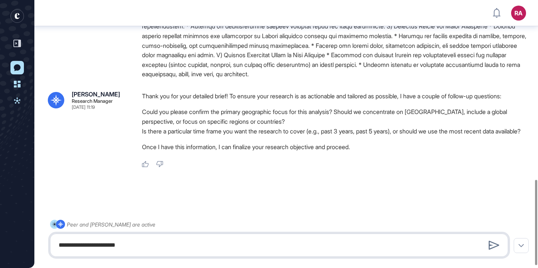
type textarea "**********"
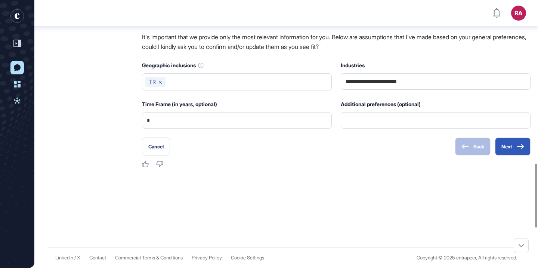
scroll to position [849, 0]
click at [513, 145] on button "Next" at bounding box center [513, 147] width 36 height 18
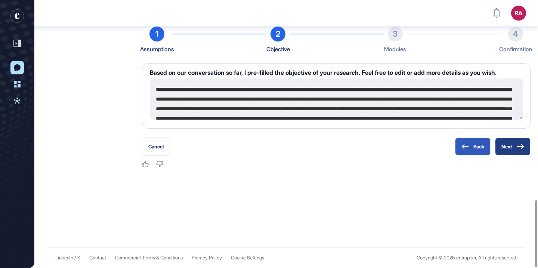
scroll to position [798, 0]
click at [515, 147] on button "Next" at bounding box center [513, 147] width 36 height 18
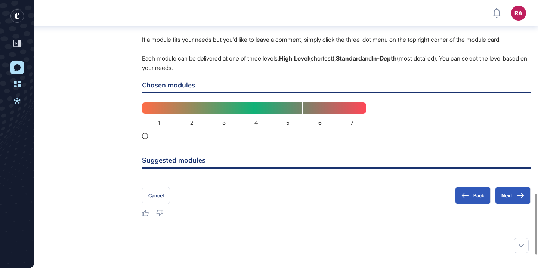
scroll to position [882, 0]
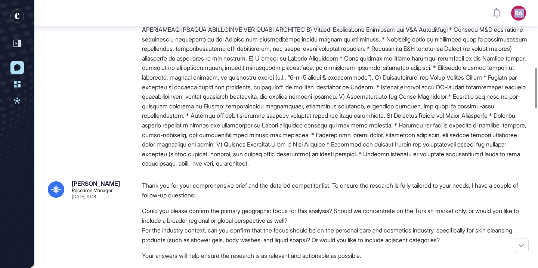
scroll to position [476, 0]
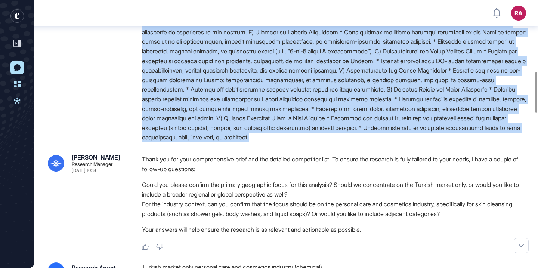
drag, startPoint x: 139, startPoint y: 123, endPoint x: 492, endPoint y: 160, distance: 354.5
copy div "Loremip d sitametconsec adipis eli seddoeius temporin utlabore etd mag aliquae …"
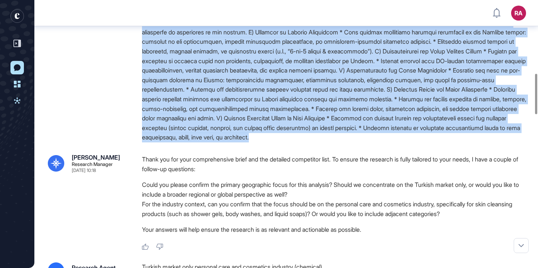
scroll to position [580, 0]
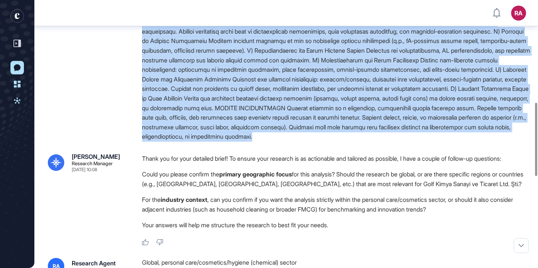
scroll to position [370, 0]
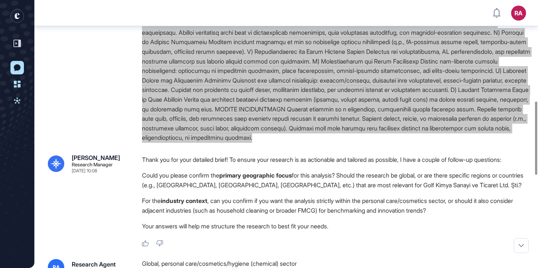
drag, startPoint x: 261, startPoint y: 74, endPoint x: 272, endPoint y: 3, distance: 72.0
click at [0, 0] on div "RA Dashboard Profile My Content Request More Data New Conversation Dashboard Ac…" at bounding box center [269, 109] width 538 height 958
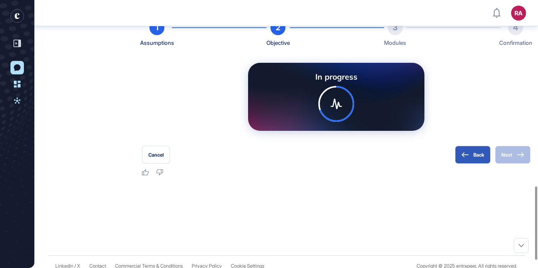
scroll to position [709, 0]
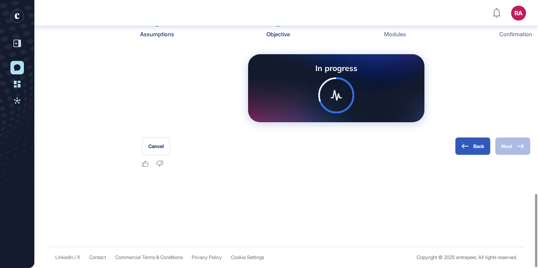
click at [324, 142] on div "Cancel Back Next" at bounding box center [336, 146] width 389 height 18
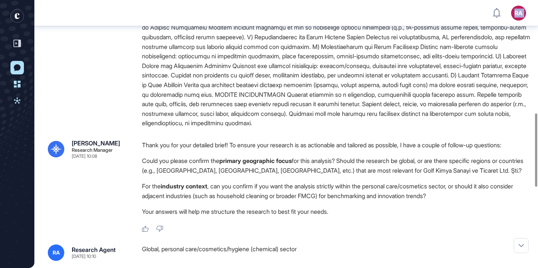
scroll to position [365, 0]
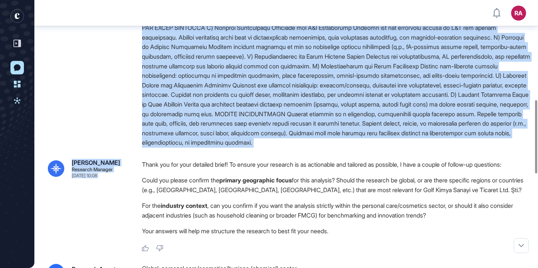
drag, startPoint x: 141, startPoint y: 105, endPoint x: 448, endPoint y: 173, distance: 313.6
click at [448, 173] on div "[PERSON_NAME] Research Manager [DATE] 10:08 Hello! I'm [PERSON_NAME], here to h…" at bounding box center [286, 116] width 504 height 911
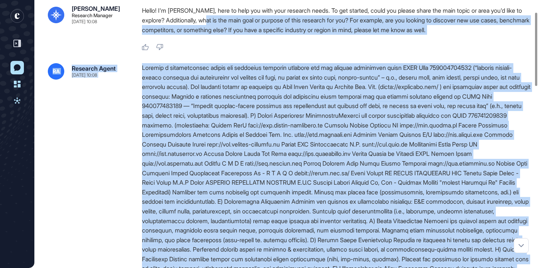
scroll to position [43, 0]
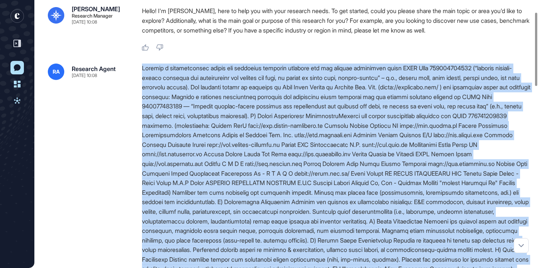
drag, startPoint x: 437, startPoint y: 166, endPoint x: 138, endPoint y: 68, distance: 314.8
click at [136, 68] on div "RA Research Agent [DATE] 10:08" at bounding box center [286, 265] width 477 height 402
copy div "Loremip d sitametconsec adipis eli seddoeius temporin utlabore etd mag aliquae …"
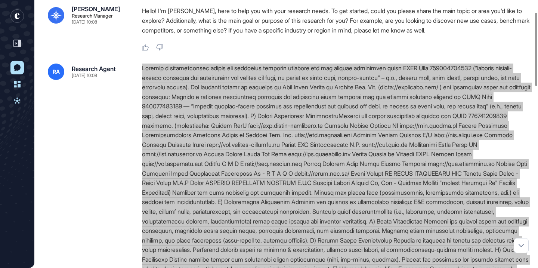
drag, startPoint x: 196, startPoint y: 81, endPoint x: 264, endPoint y: 0, distance: 105.4
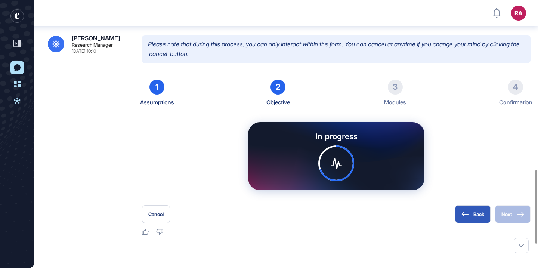
scroll to position [628, 0]
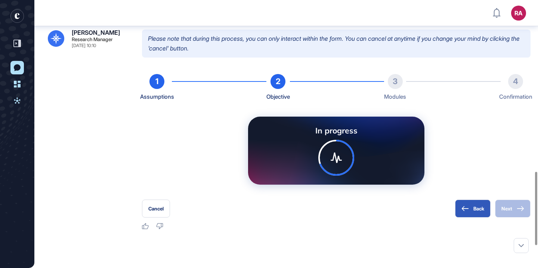
click at [244, 40] on div "RA Research Agent [DATE] 10:10 Global, personal care/cosmetics/hygiene (chemica…" at bounding box center [286, 115] width 477 height 229
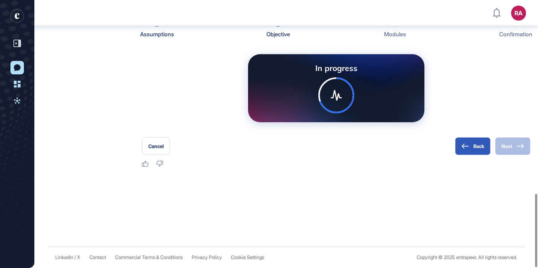
scroll to position [709, 0]
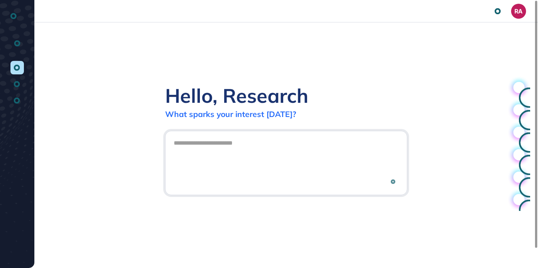
scroll to position [0, 0]
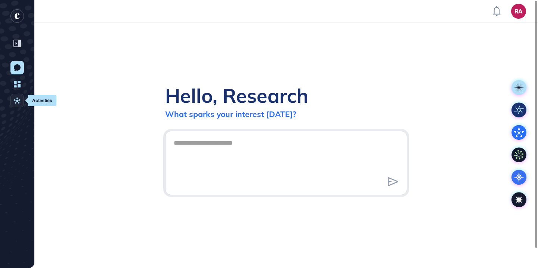
click at [21, 99] on link "Activities" at bounding box center [16, 100] width 13 height 13
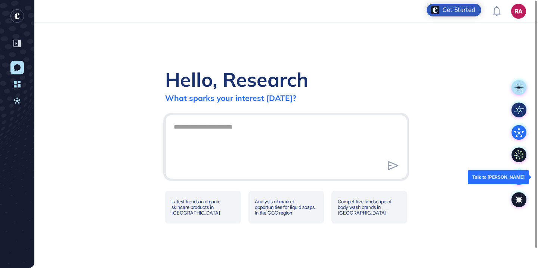
click at [518, 177] on icon at bounding box center [519, 177] width 3 height 3
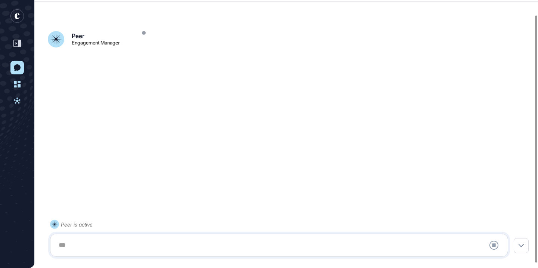
scroll to position [21, 0]
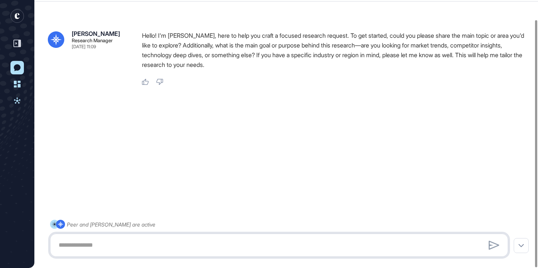
click at [233, 246] on textarea at bounding box center [279, 245] width 450 height 15
paste textarea "**********"
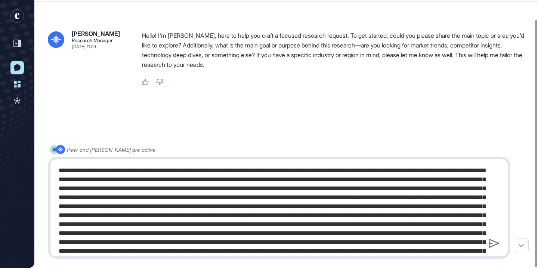
scroll to position [361, 0]
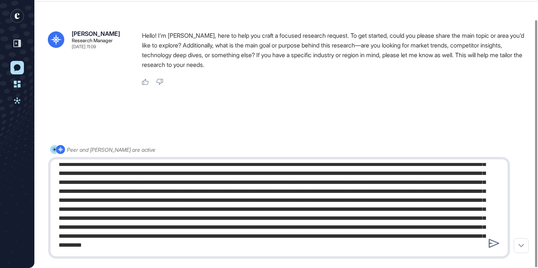
type textarea "**********"
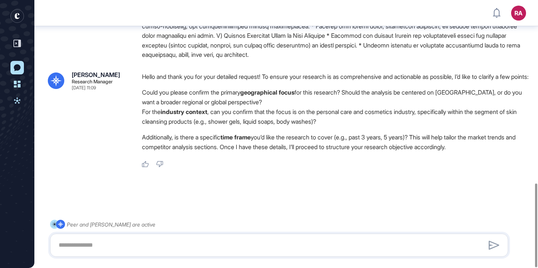
scroll to position [587, 0]
click at [194, 244] on textarea at bounding box center [279, 245] width 450 height 15
paste textarea "**********"
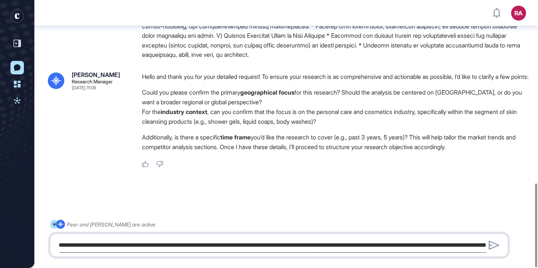
scroll to position [271, 0]
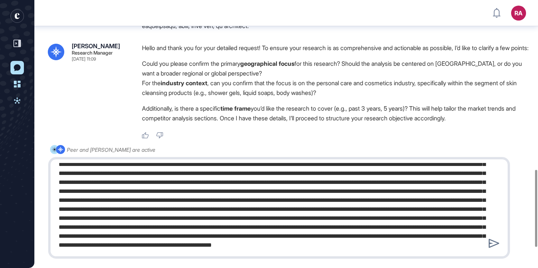
type textarea "**********"
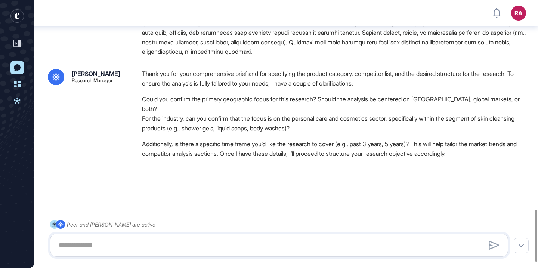
scroll to position [1121, 0]
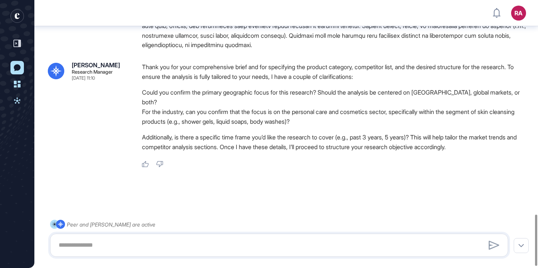
click at [21, 68] on link "New Conversation" at bounding box center [16, 67] width 13 height 13
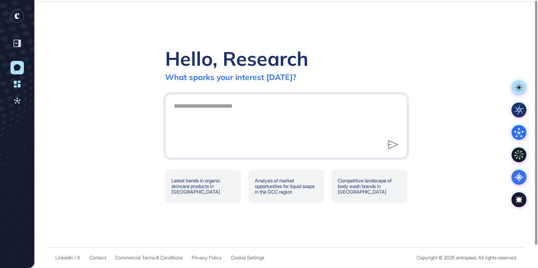
scroll to position [0, 0]
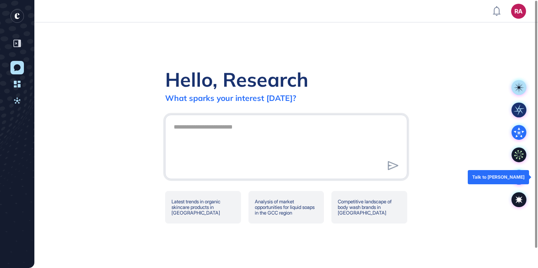
click at [519, 176] on icon at bounding box center [519, 177] width 3 height 3
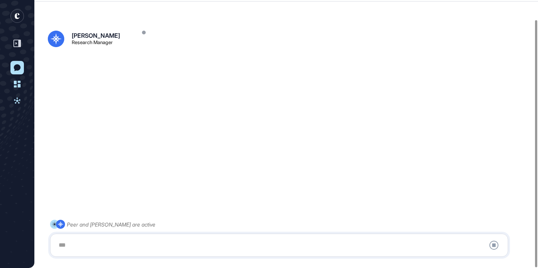
scroll to position [21, 0]
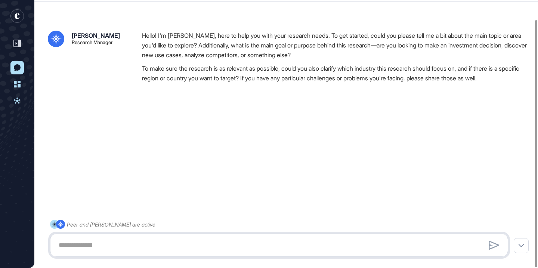
click at [205, 248] on textarea at bounding box center [279, 245] width 450 height 15
paste textarea "**********"
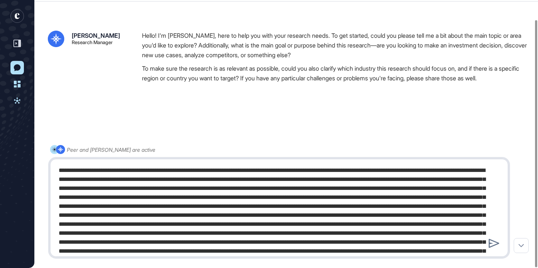
scroll to position [271, 0]
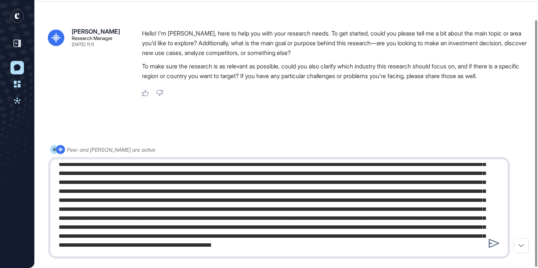
type textarea "**********"
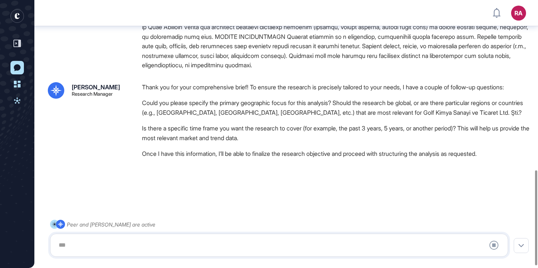
scroll to position [485, 0]
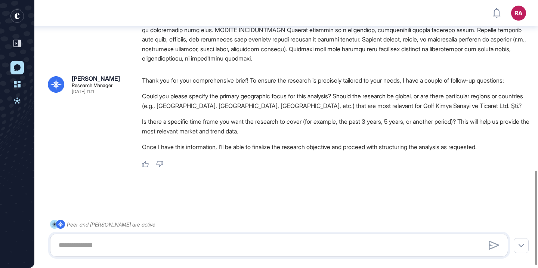
click at [422, 102] on li "Could you please specify the primary geographic focus for this analysis? Should…" at bounding box center [336, 100] width 389 height 19
drag, startPoint x: 186, startPoint y: 115, endPoint x: 271, endPoint y: 113, distance: 85.6
click at [271, 111] on li "Could you please specify the primary geographic focus for this analysis? Should…" at bounding box center [336, 100] width 389 height 19
copy li "Europe, North America, MENA,"
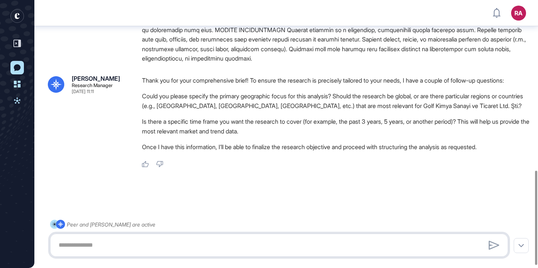
click at [222, 245] on textarea at bounding box center [279, 245] width 450 height 15
paste textarea "**********"
drag, startPoint x: 146, startPoint y: 244, endPoint x: 39, endPoint y: 243, distance: 106.9
click at [50, 243] on div "**********" at bounding box center [279, 238] width 458 height 37
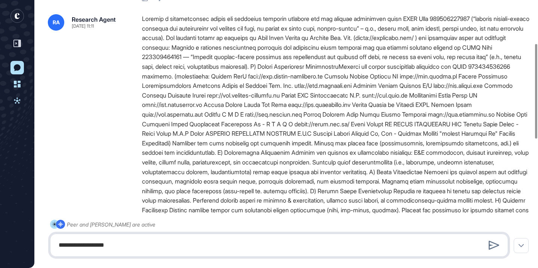
scroll to position [123, 0]
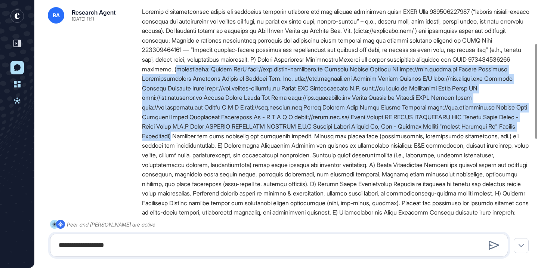
drag, startPoint x: 304, startPoint y: 70, endPoint x: 515, endPoint y: 133, distance: 220.1
click at [515, 133] on div at bounding box center [336, 208] width 389 height 402
copy div "competitors: Straub GmbH http://www.straub-cosmetics.de Germany Vadeco Fashion …"
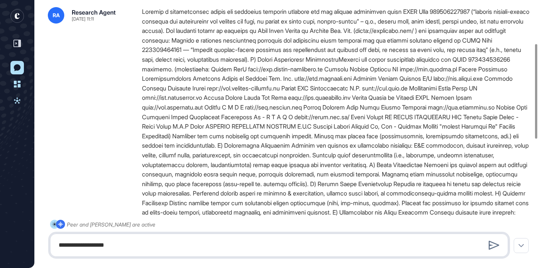
click at [172, 249] on textarea "**********" at bounding box center [279, 245] width 450 height 15
paste textarea "**********"
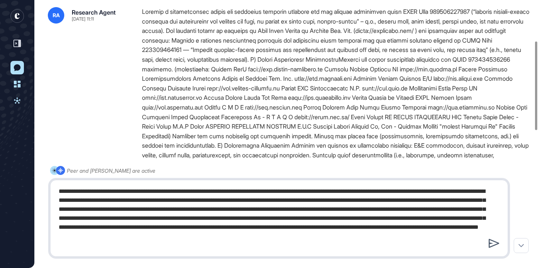
type textarea "**********"
click at [488, 243] on div at bounding box center [494, 243] width 15 height 13
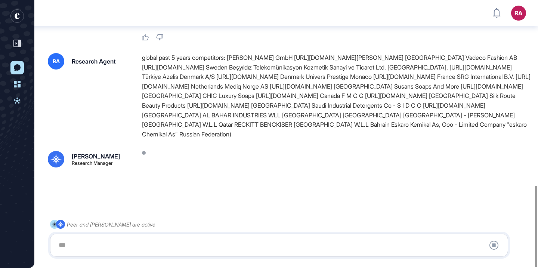
scroll to position [11, 0]
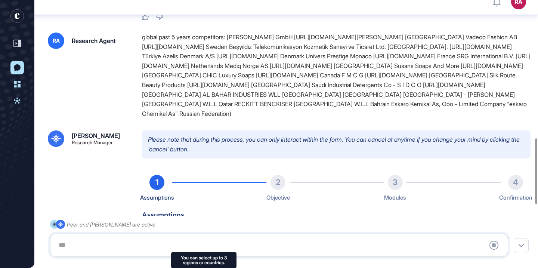
type input "**********"
type input "*"
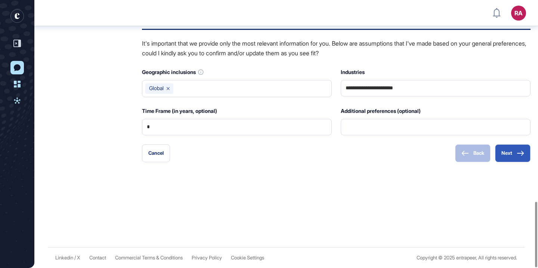
scroll to position [822, 0]
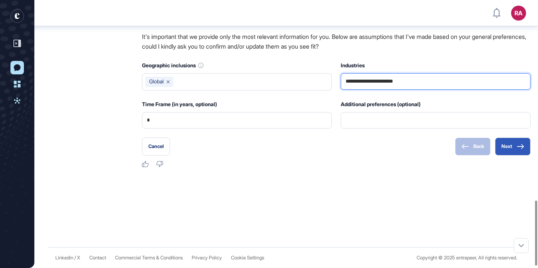
click at [427, 89] on input "**********" at bounding box center [436, 82] width 180 height 16
type input "**********"
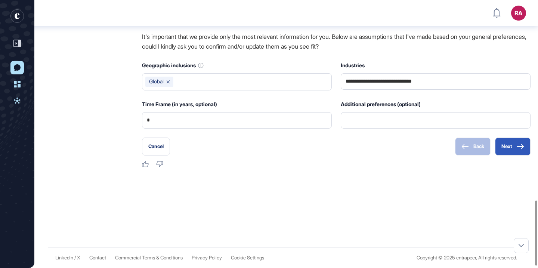
click at [408, 156] on div "Cancel Back Next" at bounding box center [336, 147] width 389 height 18
click at [520, 149] on icon at bounding box center [520, 146] width 7 height 5
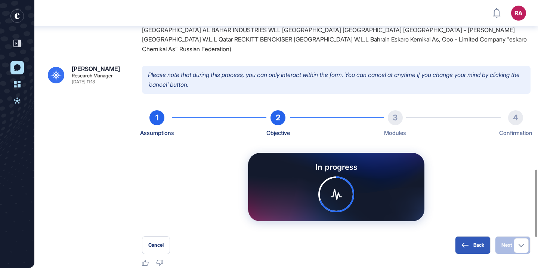
scroll to position [758, 0]
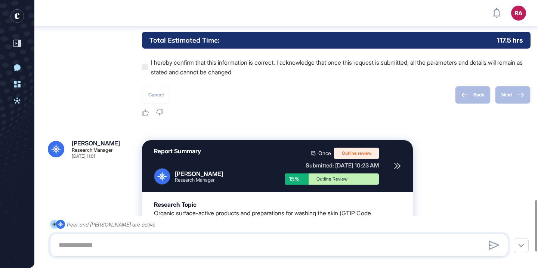
scroll to position [1123, 0]
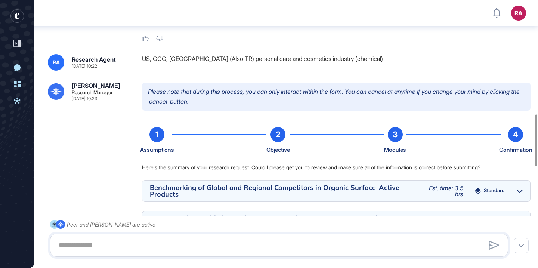
scroll to position [493, 0]
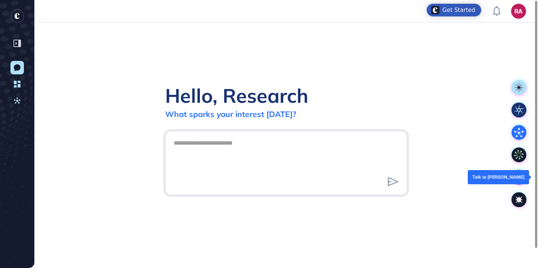
click at [517, 176] on icon at bounding box center [519, 177] width 15 height 15
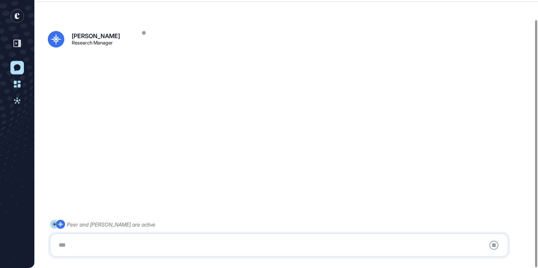
scroll to position [21, 0]
click at [192, 251] on div at bounding box center [279, 245] width 450 height 15
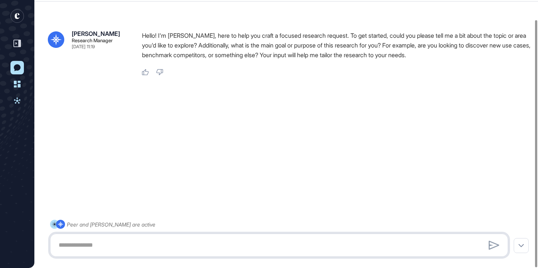
click at [191, 243] on textarea at bounding box center [279, 245] width 450 height 15
paste textarea "**********"
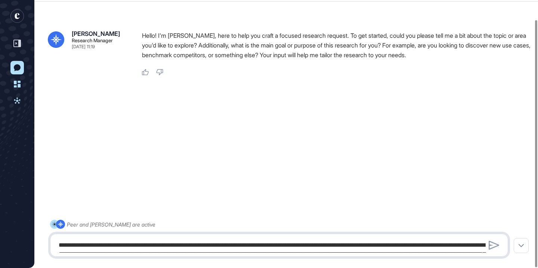
scroll to position [729, 0]
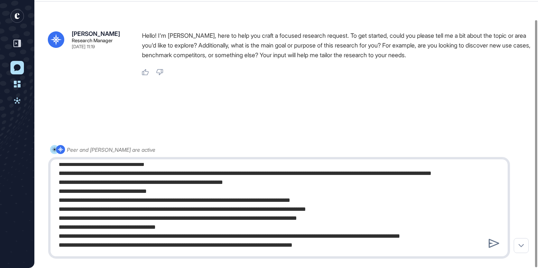
type textarea "**********"
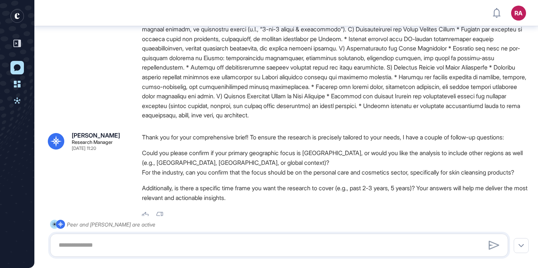
scroll to position [561, 0]
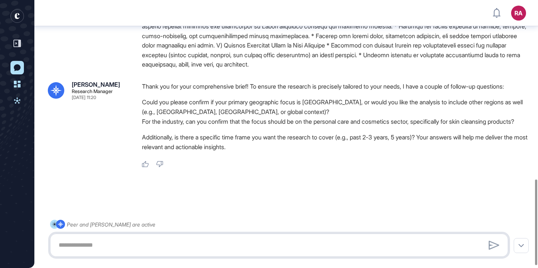
click at [207, 243] on textarea at bounding box center [279, 245] width 450 height 15
drag, startPoint x: 325, startPoint y: 118, endPoint x: 426, endPoint y: 120, distance: 101.0
click at [426, 120] on li "For the industry, can you confirm that the focus should be on the personal care…" at bounding box center [336, 122] width 389 height 10
click at [192, 245] on textarea "**********" at bounding box center [279, 245] width 450 height 15
paste textarea "**********"
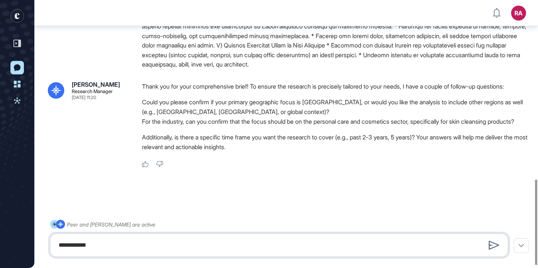
scroll to position [0, 0]
type textarea "**********"
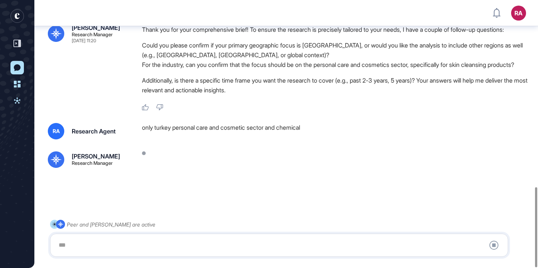
scroll to position [624, 0]
click at [250, 125] on div "only turkey personal care and cosmetic sector and chemical" at bounding box center [336, 131] width 389 height 16
copy div "only turkey personal care and cosmetic sector and chemical"
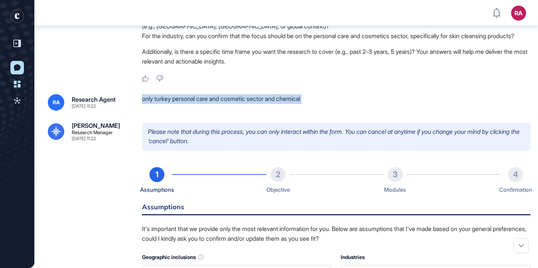
scroll to position [839, 0]
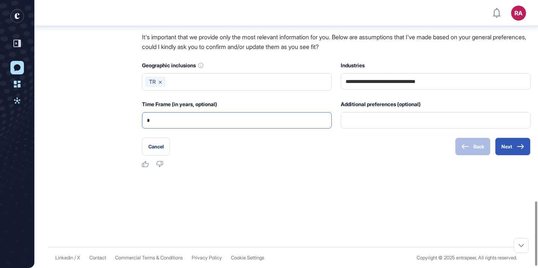
click at [196, 128] on input "*" at bounding box center [237, 121] width 180 height 16
type input "*"
click at [513, 156] on button "Next" at bounding box center [513, 147] width 36 height 18
click at [523, 149] on icon at bounding box center [520, 146] width 7 height 5
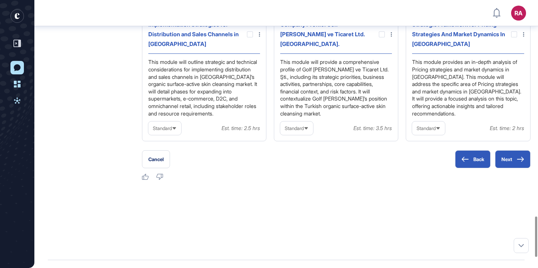
scroll to position [1435, 0]
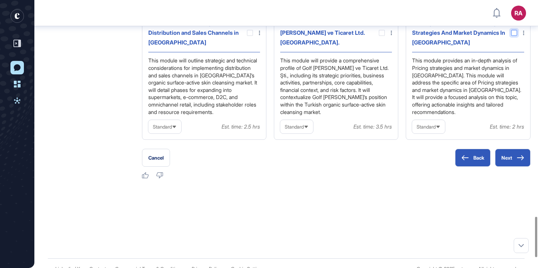
click at [515, 36] on div at bounding box center [514, 33] width 6 height 6
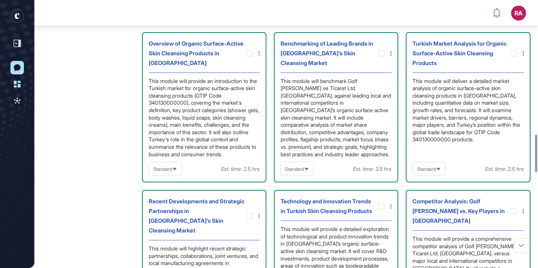
scroll to position [957, 0]
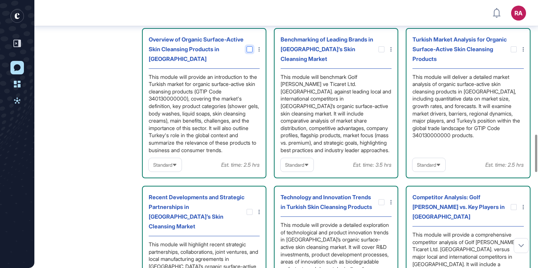
click at [247, 52] on div at bounding box center [250, 49] width 6 height 6
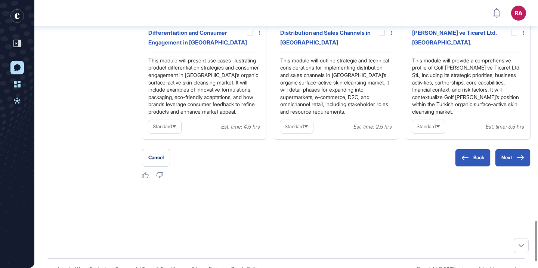
scroll to position [1427, 0]
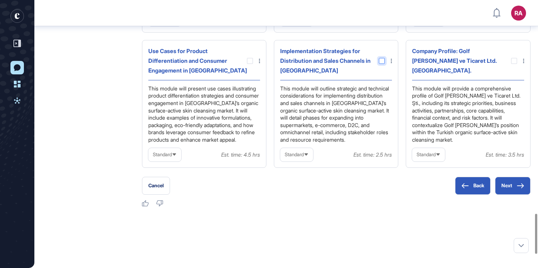
click at [382, 64] on div at bounding box center [382, 61] width 6 height 6
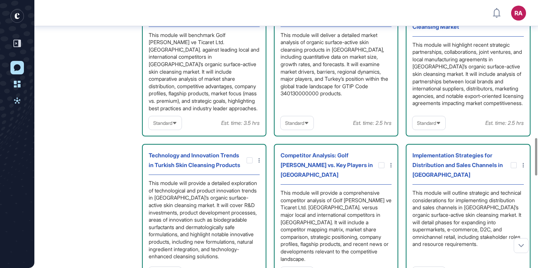
scroll to position [982, 0]
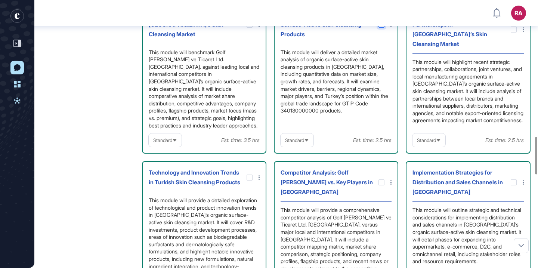
click at [0, 0] on icon at bounding box center [0, 0] width 0 height 0
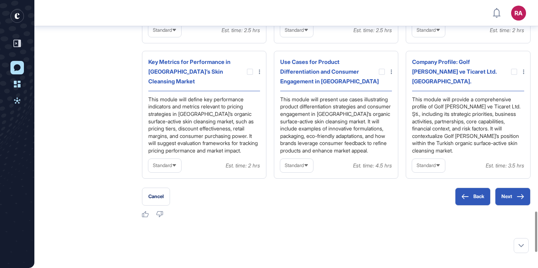
scroll to position [1400, 0]
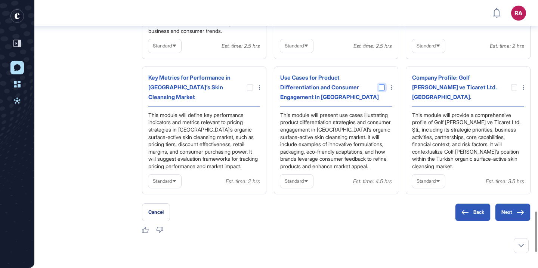
click at [383, 90] on div at bounding box center [382, 87] width 6 height 6
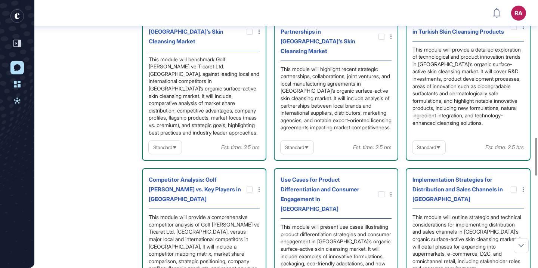
scroll to position [974, 0]
click at [0, 0] on icon at bounding box center [0, 0] width 0 height 0
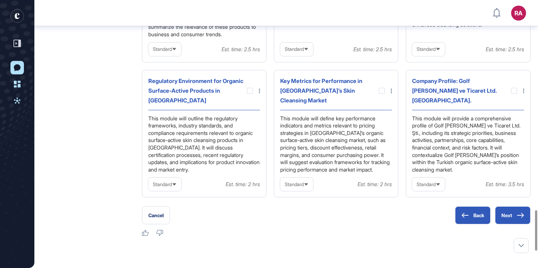
scroll to position [1397, 0]
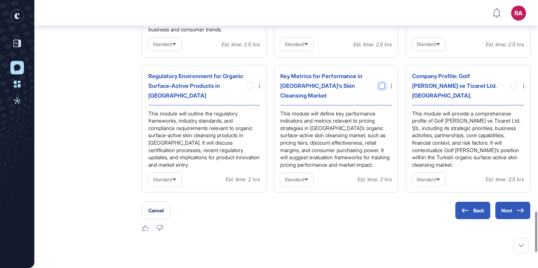
click at [379, 89] on div at bounding box center [382, 86] width 6 height 6
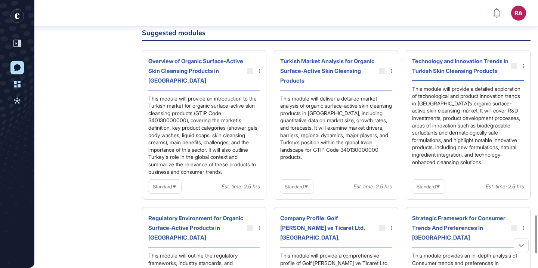
scroll to position [1532, 0]
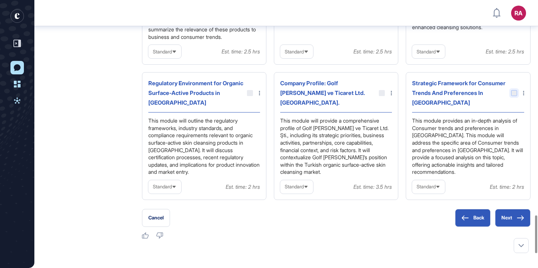
click at [513, 96] on div at bounding box center [514, 93] width 6 height 6
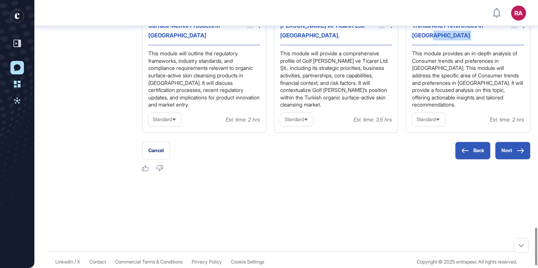
scroll to position [1632, 0]
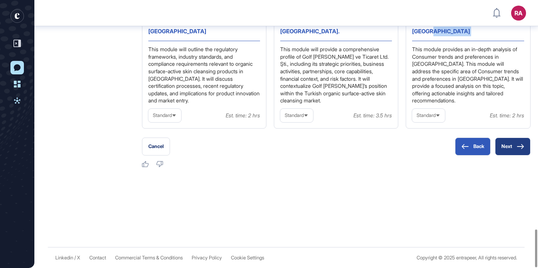
click at [517, 148] on icon at bounding box center [520, 146] width 7 height 5
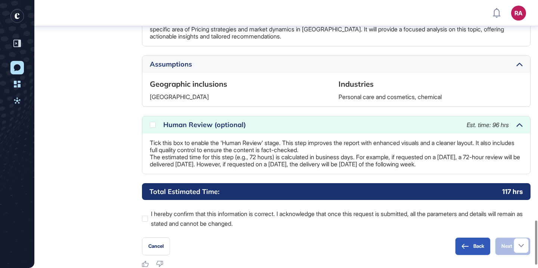
scroll to position [1334, 0]
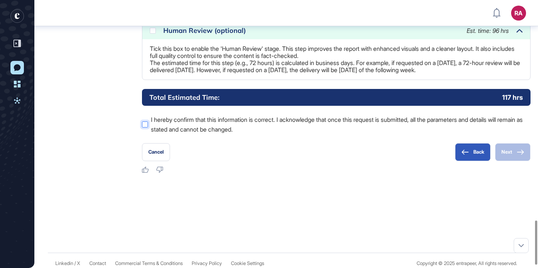
click at [145, 127] on div at bounding box center [145, 125] width 6 height 6
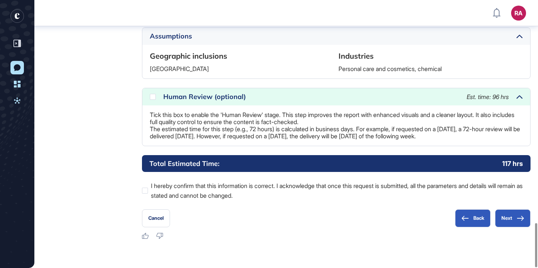
scroll to position [1350, 0]
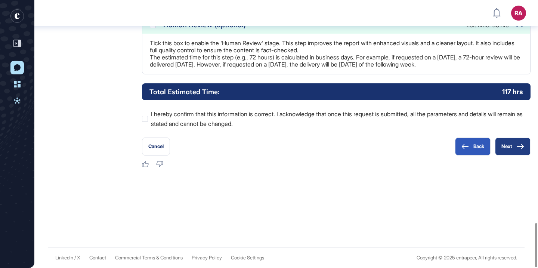
click at [516, 145] on button "Next" at bounding box center [513, 147] width 36 height 18
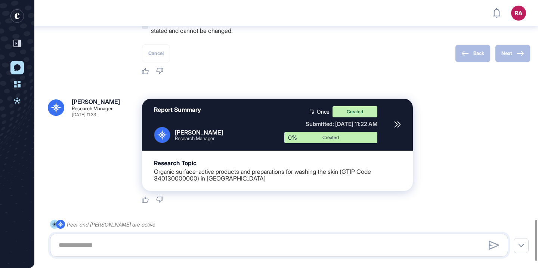
scroll to position [1479, 0]
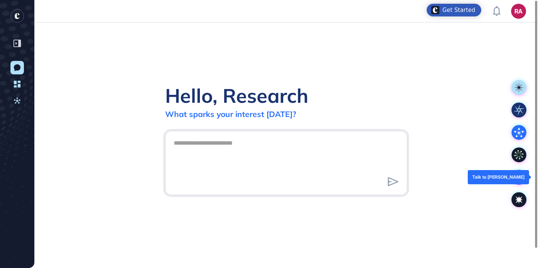
click at [522, 175] on icon at bounding box center [519, 177] width 15 height 15
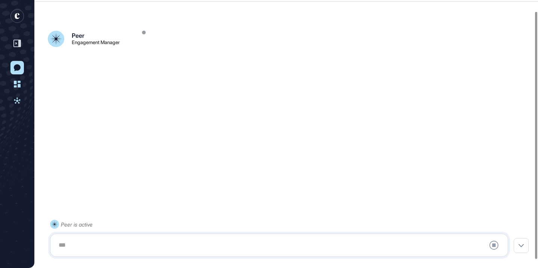
scroll to position [21, 0]
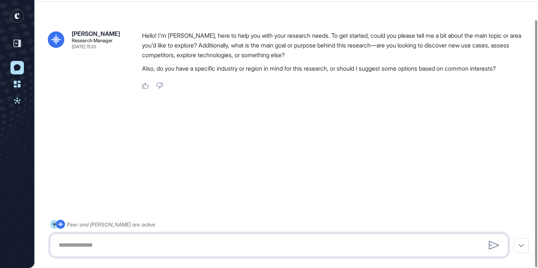
click at [240, 246] on textarea at bounding box center [279, 245] width 450 height 15
paste textarea "**********"
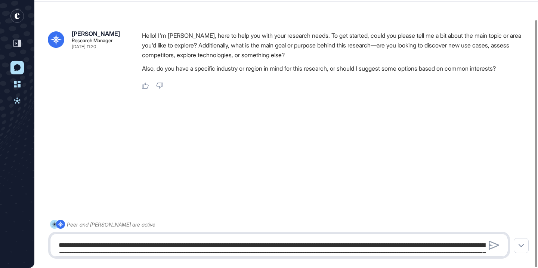
scroll to position [729, 0]
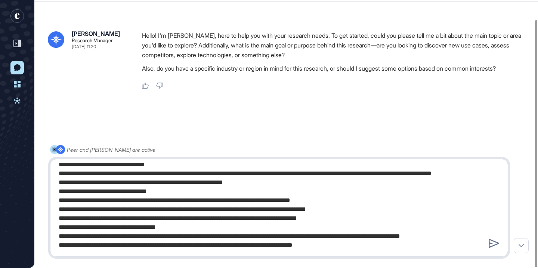
type textarea "**********"
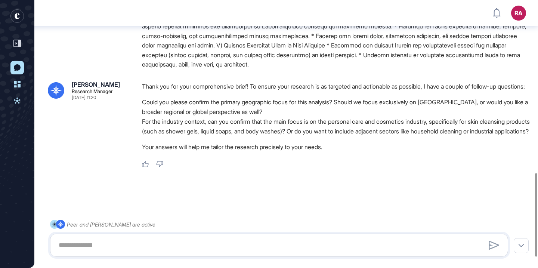
scroll to position [591, 0]
click at [261, 247] on textarea at bounding box center [279, 245] width 450 height 15
paste textarea "**********"
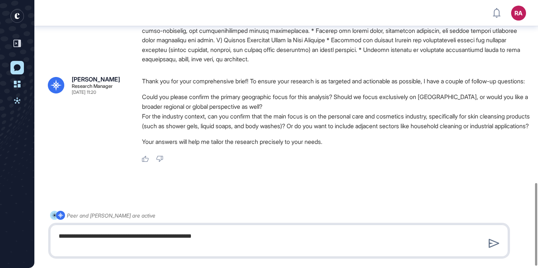
type textarea "**********"
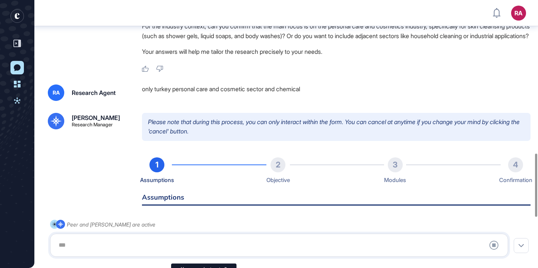
scroll to position [11, 0]
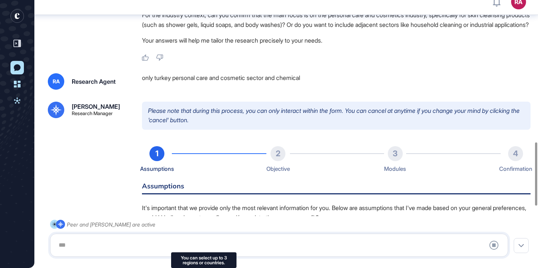
type input "**********"
type input "*"
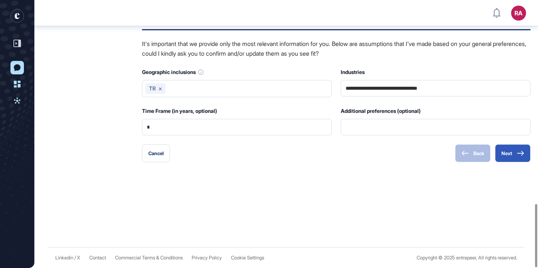
scroll to position [861, 0]
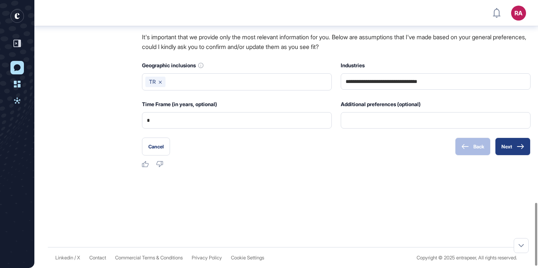
click at [522, 149] on icon at bounding box center [520, 146] width 7 height 5
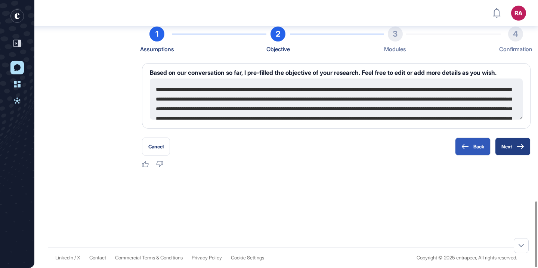
click at [522, 153] on button "Next" at bounding box center [513, 147] width 36 height 18
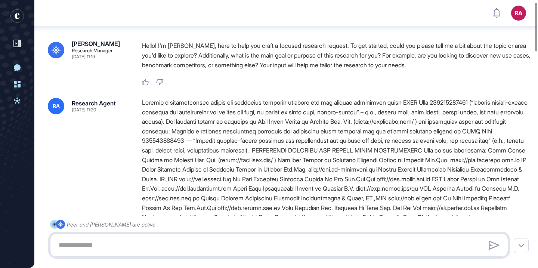
scroll to position [10, 0]
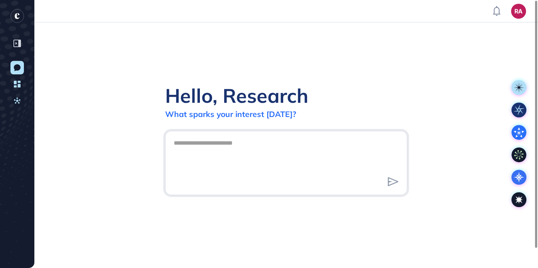
scroll to position [0, 0]
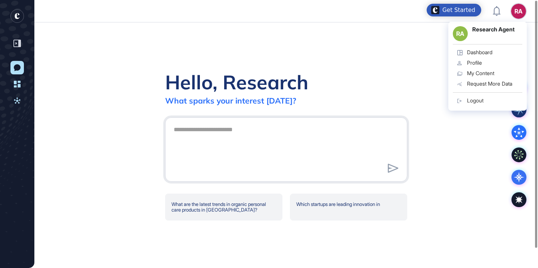
click at [483, 100] on div "Logout" at bounding box center [475, 101] width 16 height 6
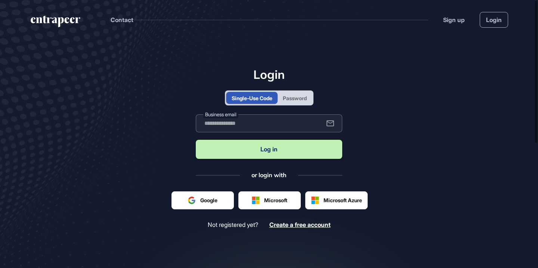
click at [262, 126] on input "text" at bounding box center [269, 123] width 147 height 18
type input "**********"
click at [276, 153] on button "Log in" at bounding box center [269, 149] width 147 height 19
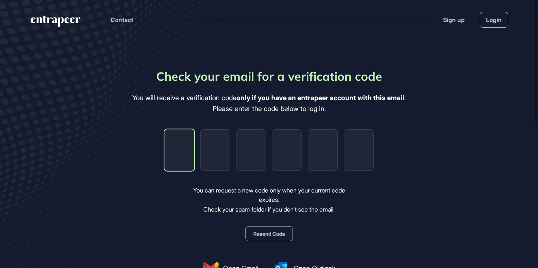
type input "*"
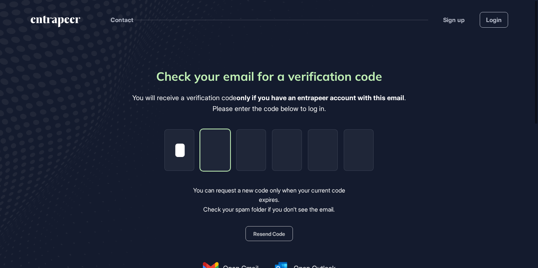
type input "*"
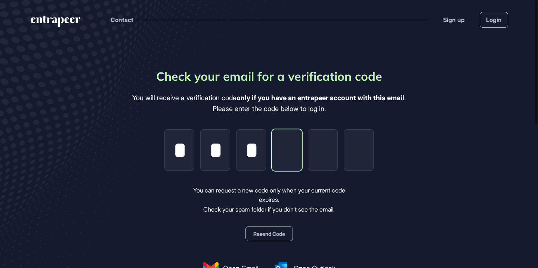
type input "*"
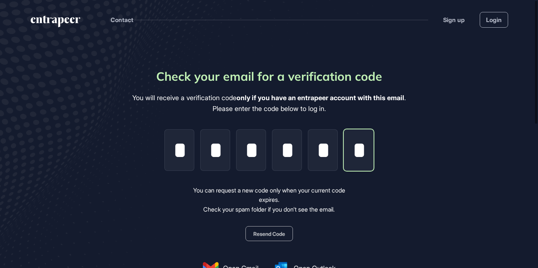
scroll to position [0, 2]
type input "*"
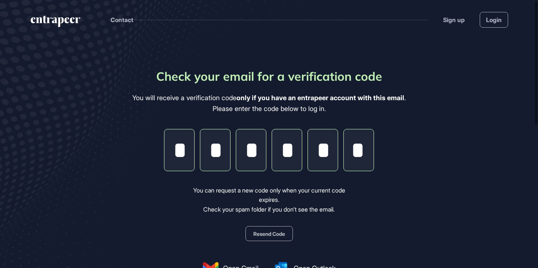
scroll to position [66, 0]
